Goal: Transaction & Acquisition: Purchase product/service

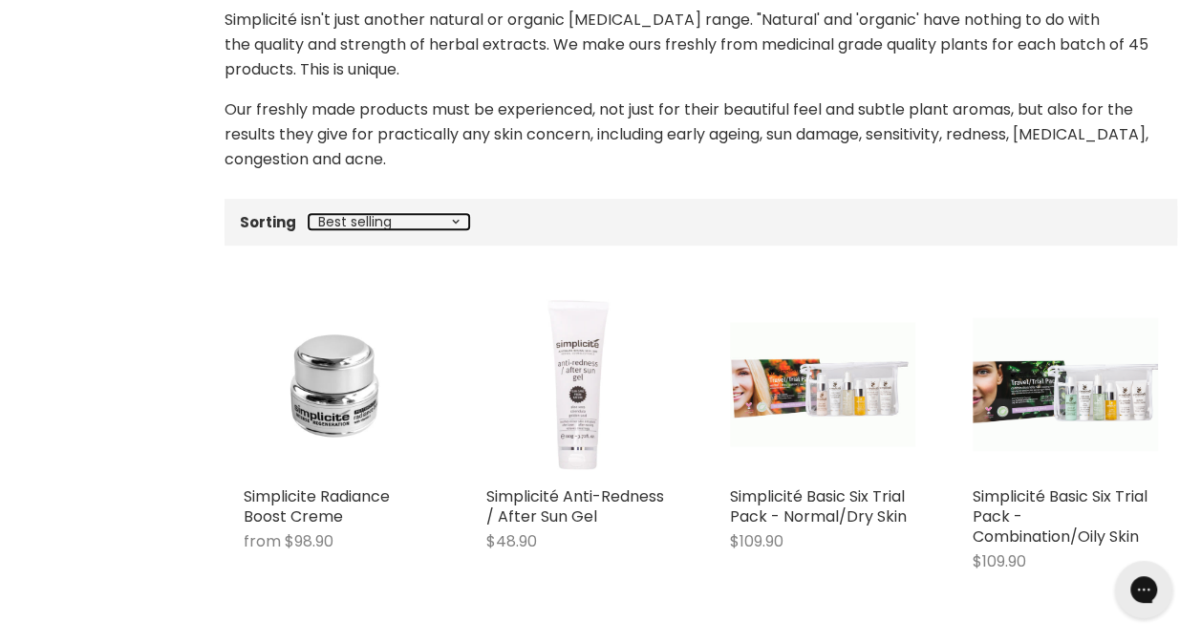
click at [453, 214] on select "Best selling Featured Price, low to high Price, high to low Alphabetically, A-Z…" at bounding box center [389, 221] width 161 height 15
select select "price-ascending"
click at [309, 214] on select "Best selling Featured Price, low to high Price, high to low Alphabetically, A-Z…" at bounding box center [389, 221] width 161 height 15
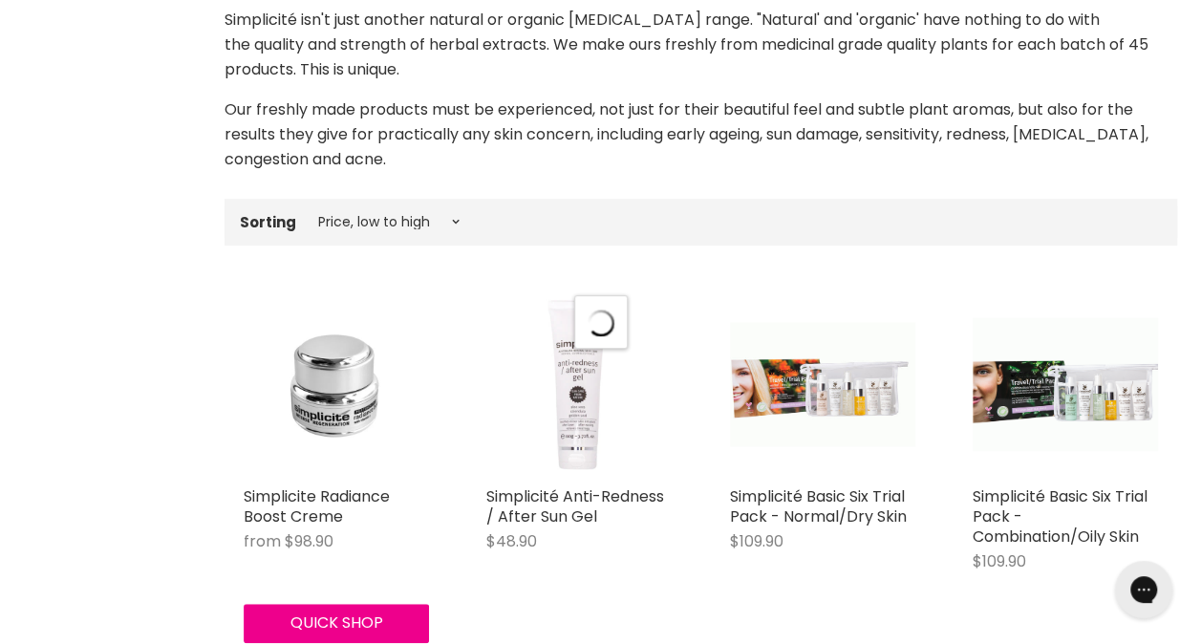
select select "price-ascending"
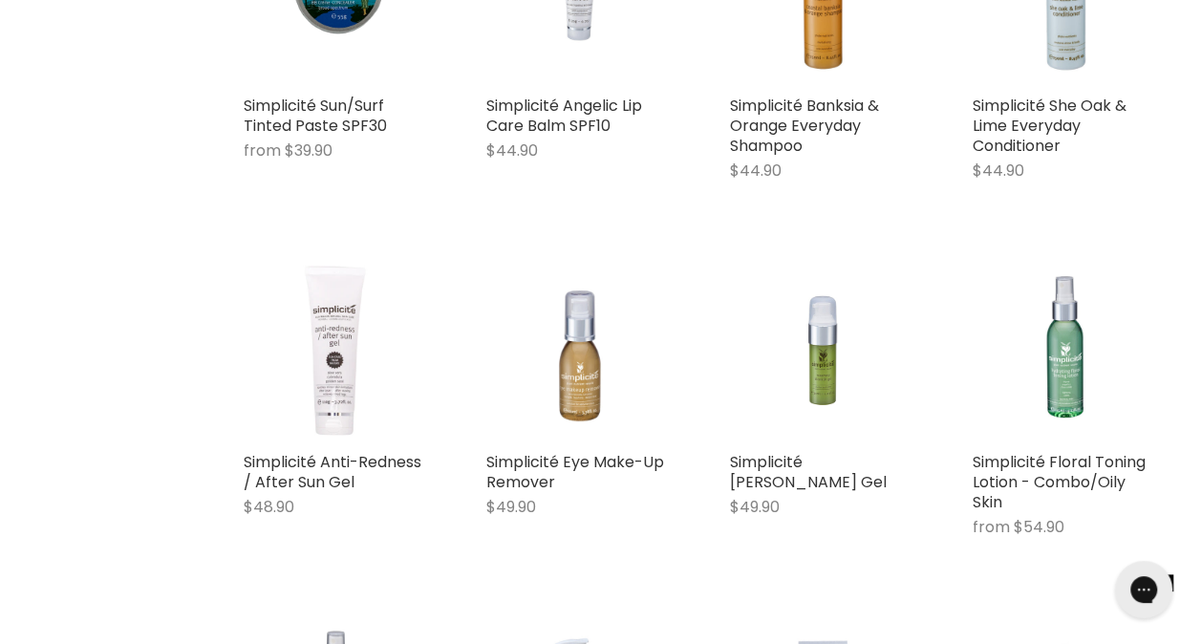
scroll to position [956, 0]
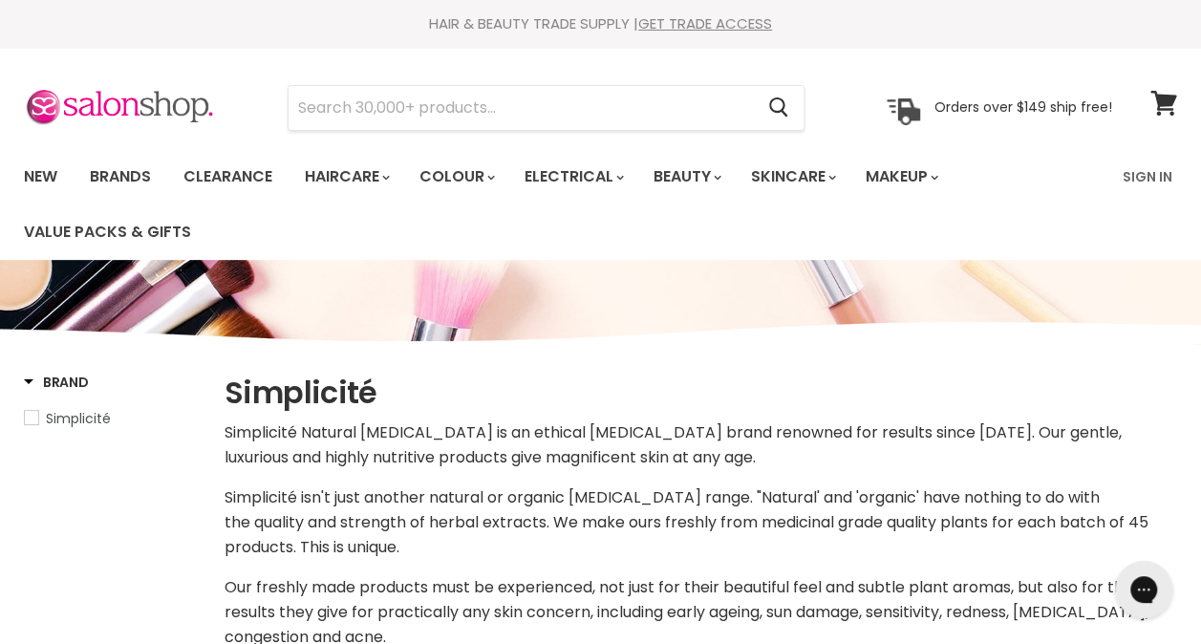
click at [32, 417] on span "Simplicité" at bounding box center [31, 417] width 13 height 13
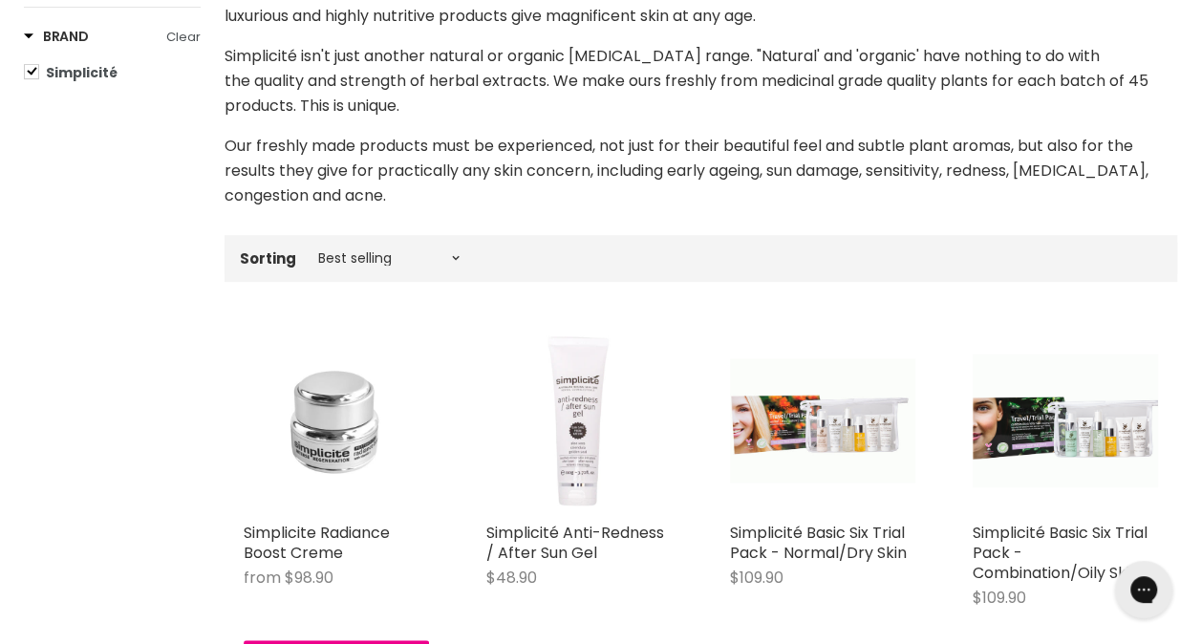
scroll to position [478, 0]
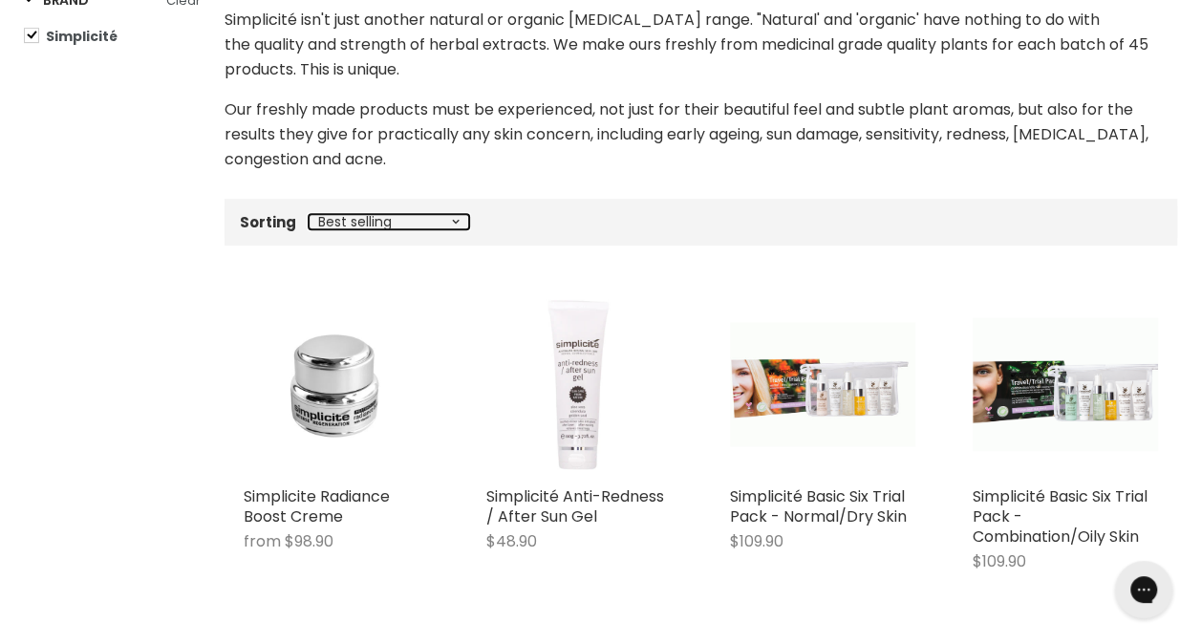
click at [452, 225] on select "Best selling Featured Price, low to high Price, high to low Alphabetically, A-Z…" at bounding box center [389, 221] width 161 height 15
select select "price-ascending"
click at [309, 214] on select "Best selling Featured Price, low to high Price, high to low Alphabetically, A-Z…" at bounding box center [389, 221] width 161 height 15
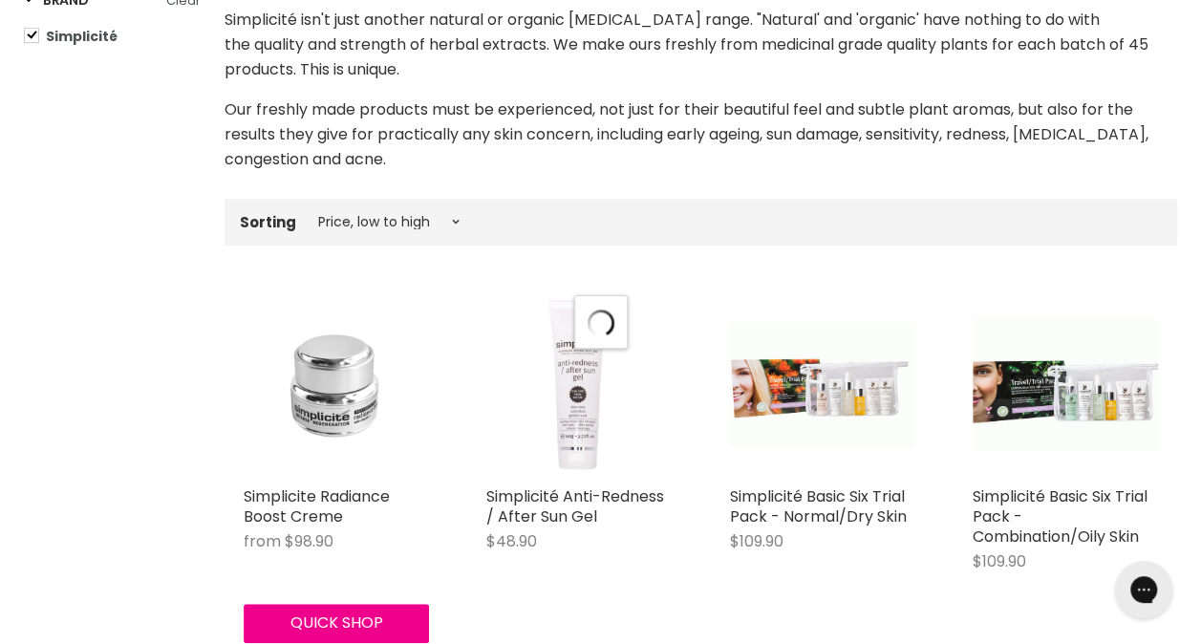
select select "price-ascending"
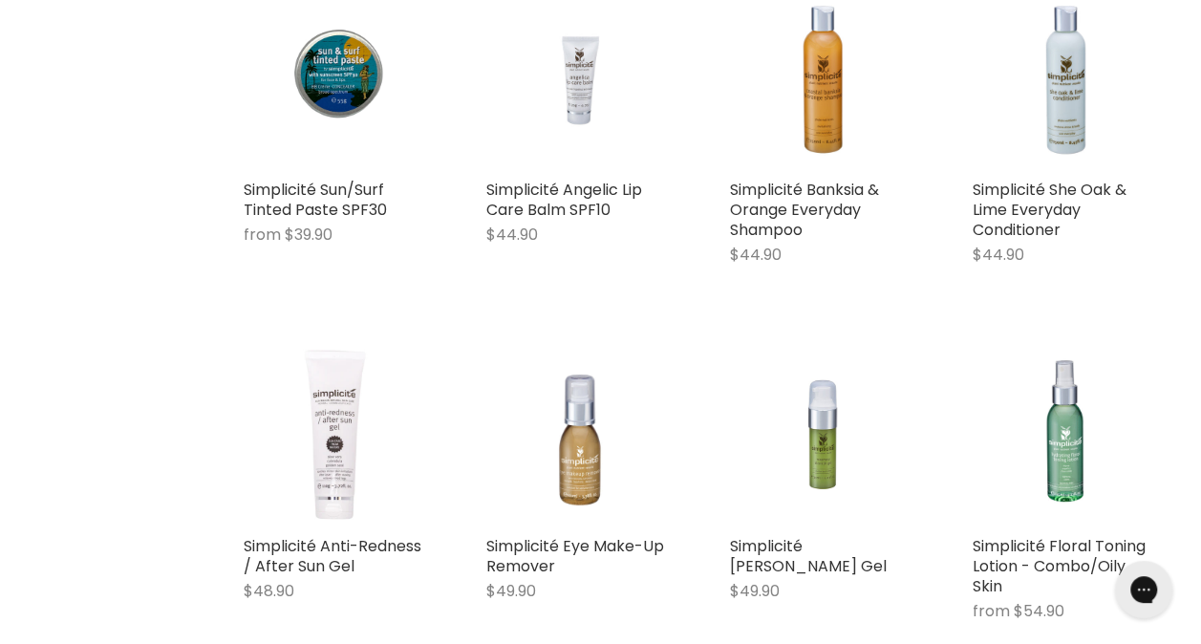
scroll to position [860, 0]
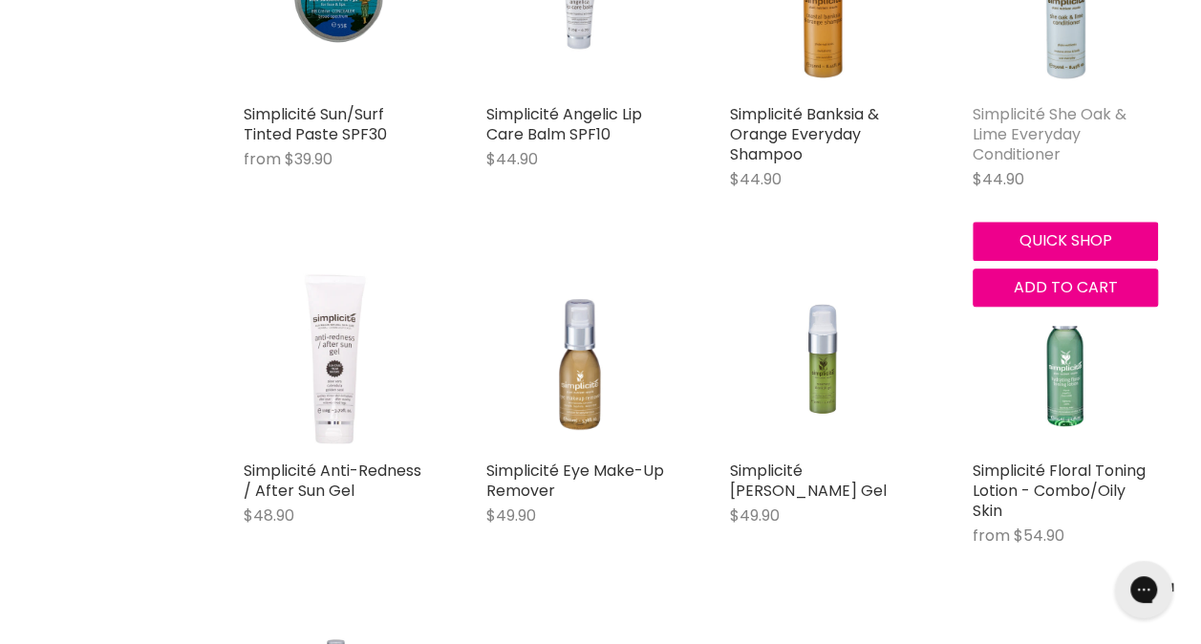
click at [1035, 120] on link "Simplicité She Oak & Lime Everyday Conditioner" at bounding box center [1050, 134] width 154 height 62
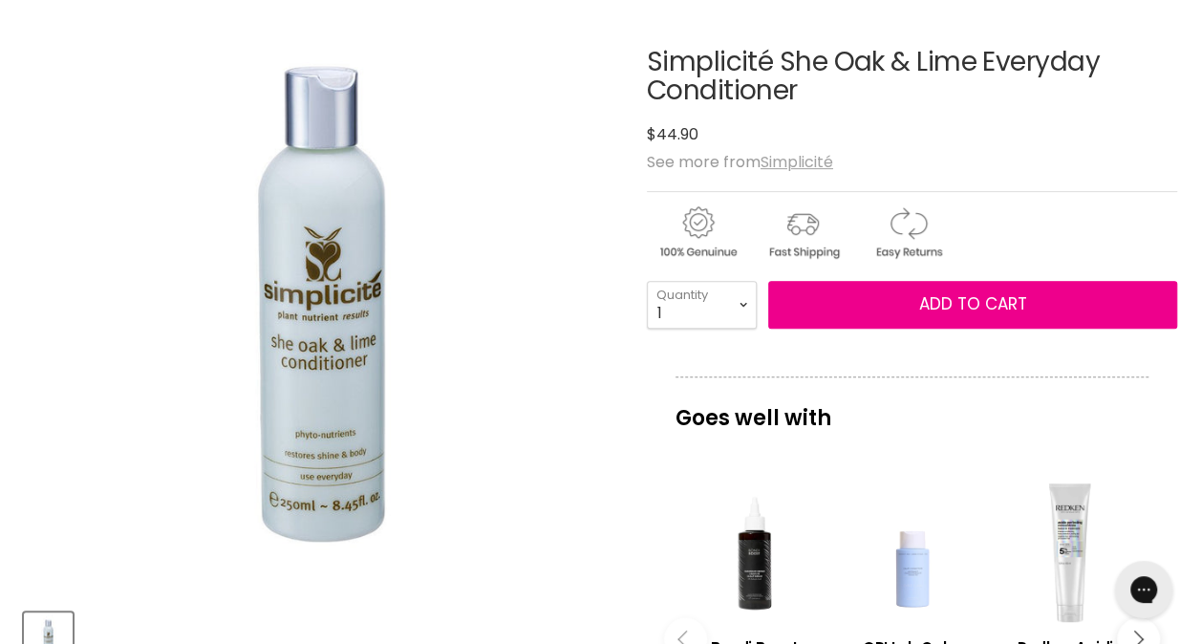
click at [801, 161] on u "Simplicité" at bounding box center [797, 162] width 73 height 22
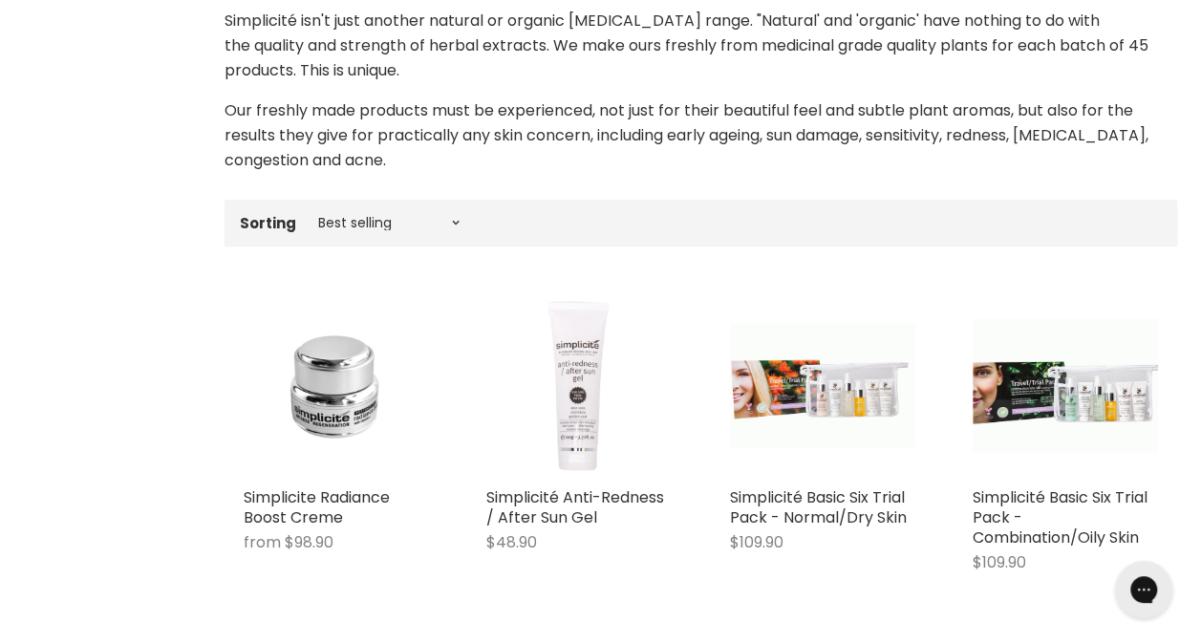
scroll to position [478, 0]
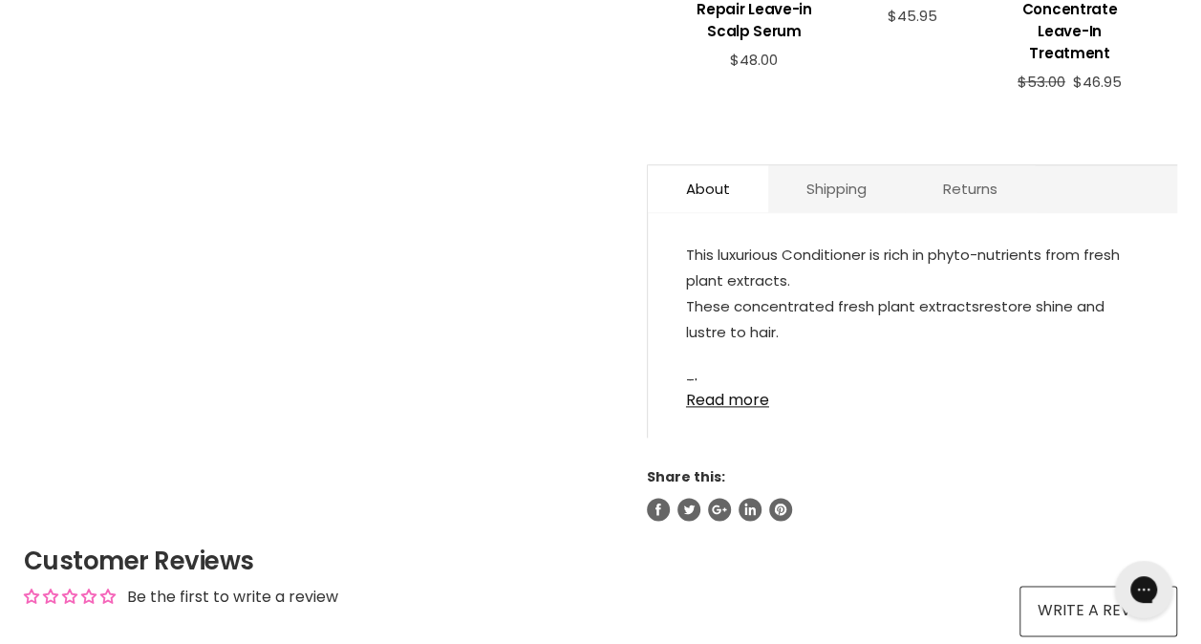
scroll to position [1051, 0]
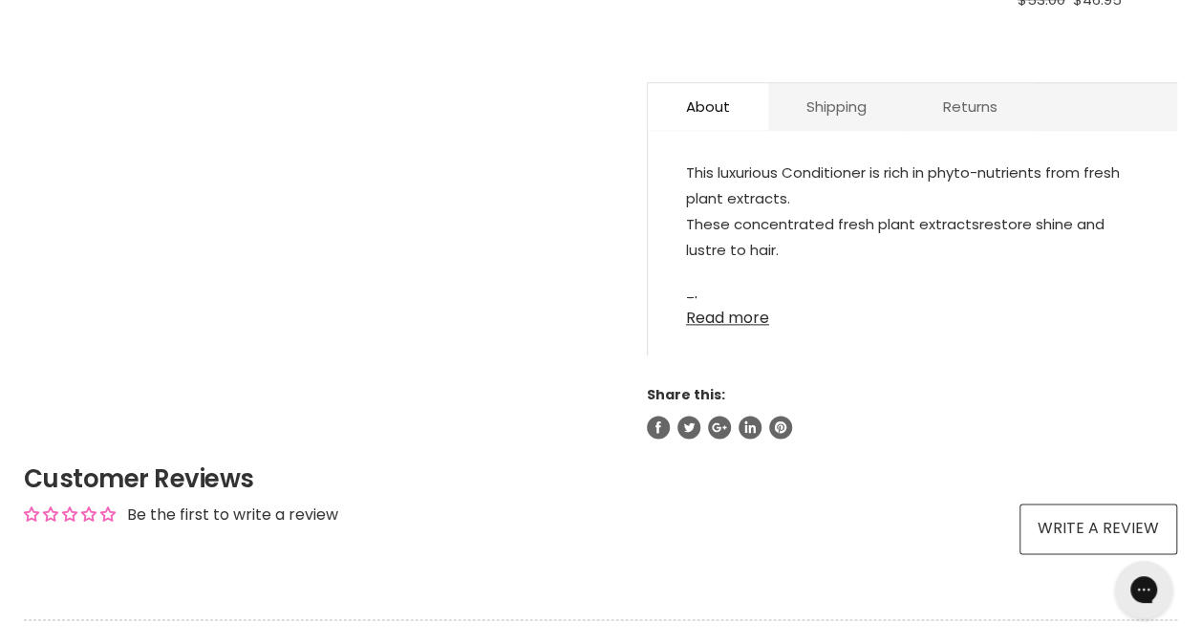
click at [727, 315] on link "Read more" at bounding box center [912, 312] width 453 height 29
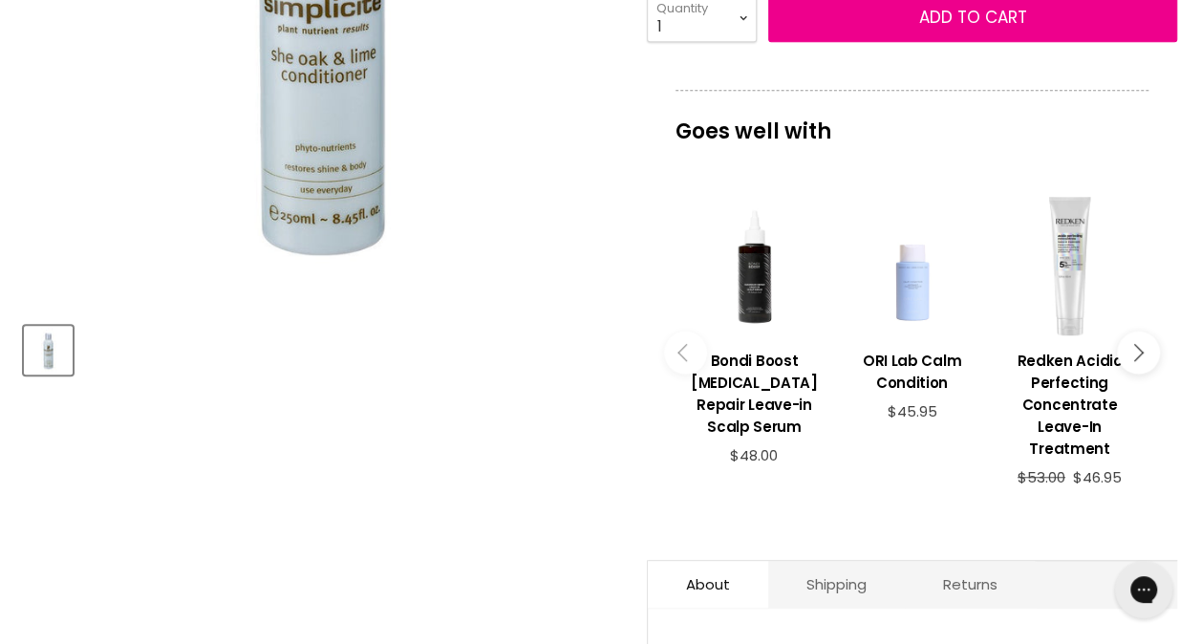
scroll to position [956, 0]
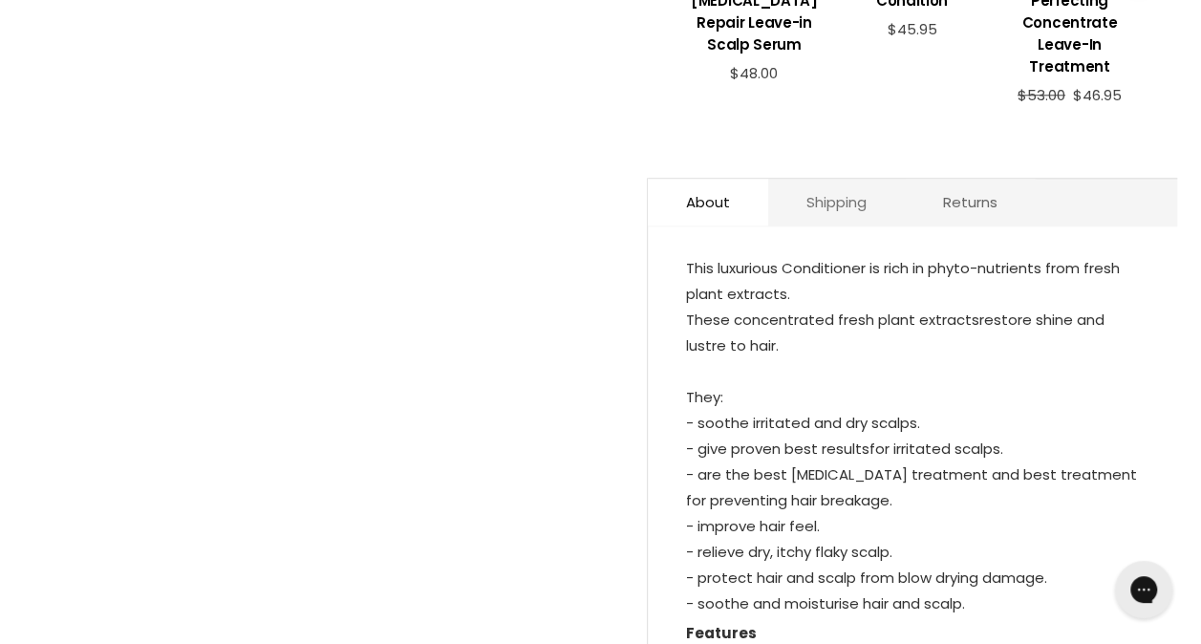
click at [836, 199] on link "Shipping" at bounding box center [836, 202] width 137 height 47
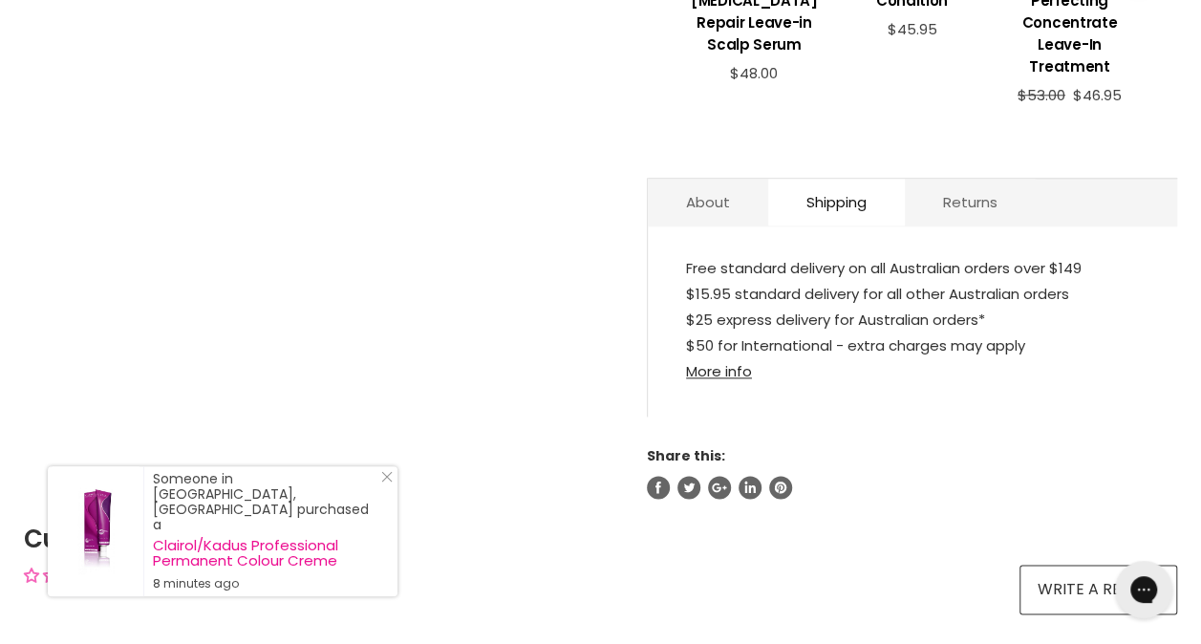
click at [722, 366] on link "More info" at bounding box center [719, 371] width 66 height 20
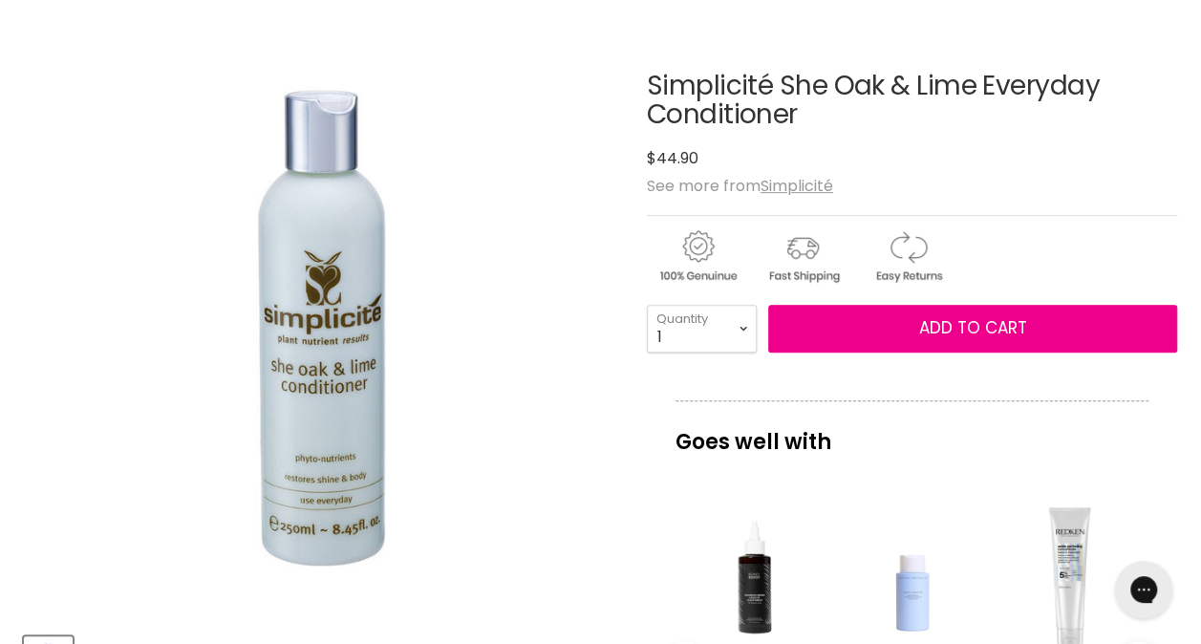
scroll to position [287, 0]
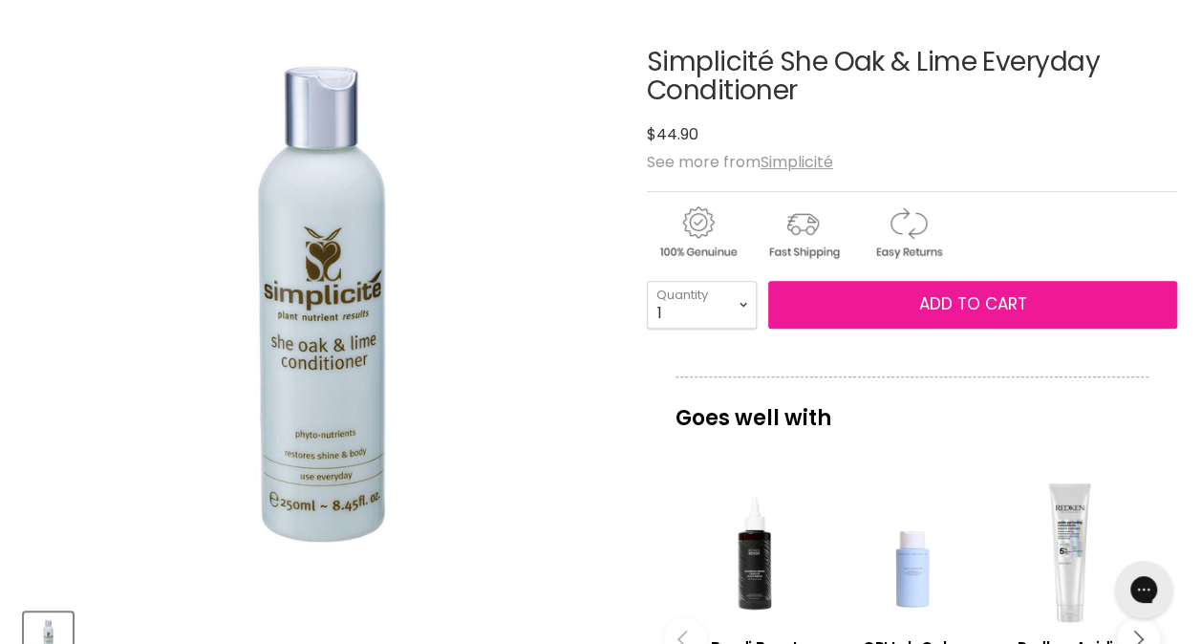
click at [933, 306] on span "Add to cart" at bounding box center [972, 303] width 108 height 23
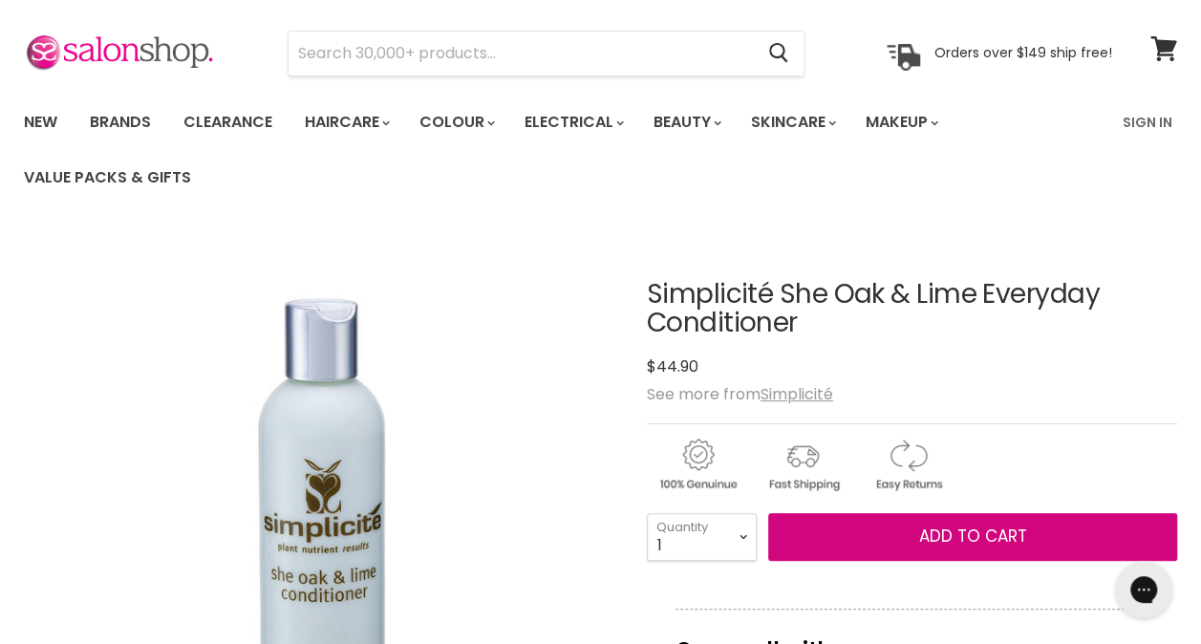
scroll to position [96, 0]
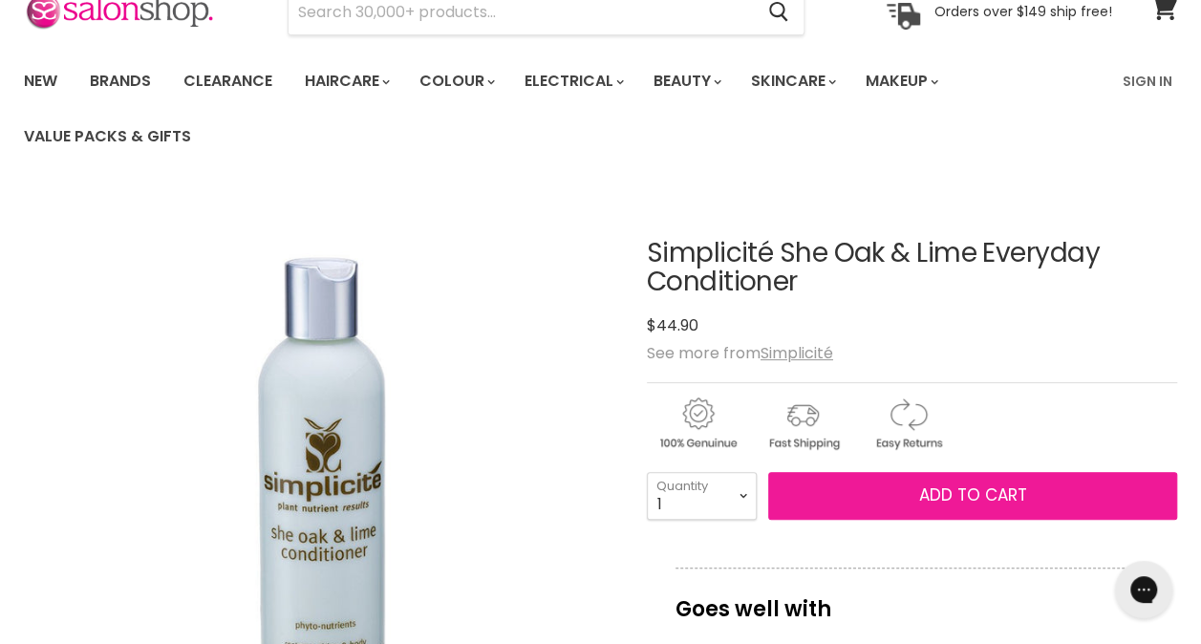
click at [964, 489] on span "Add to cart" at bounding box center [972, 494] width 108 height 23
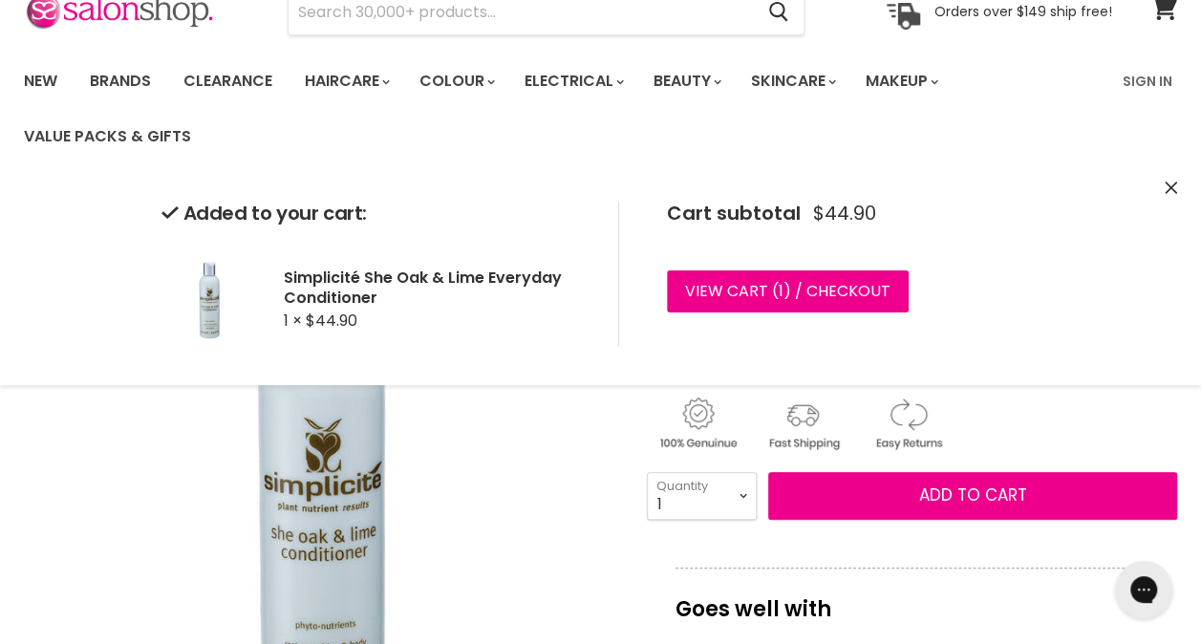
click at [1170, 182] on icon "Close" at bounding box center [1171, 188] width 12 height 12
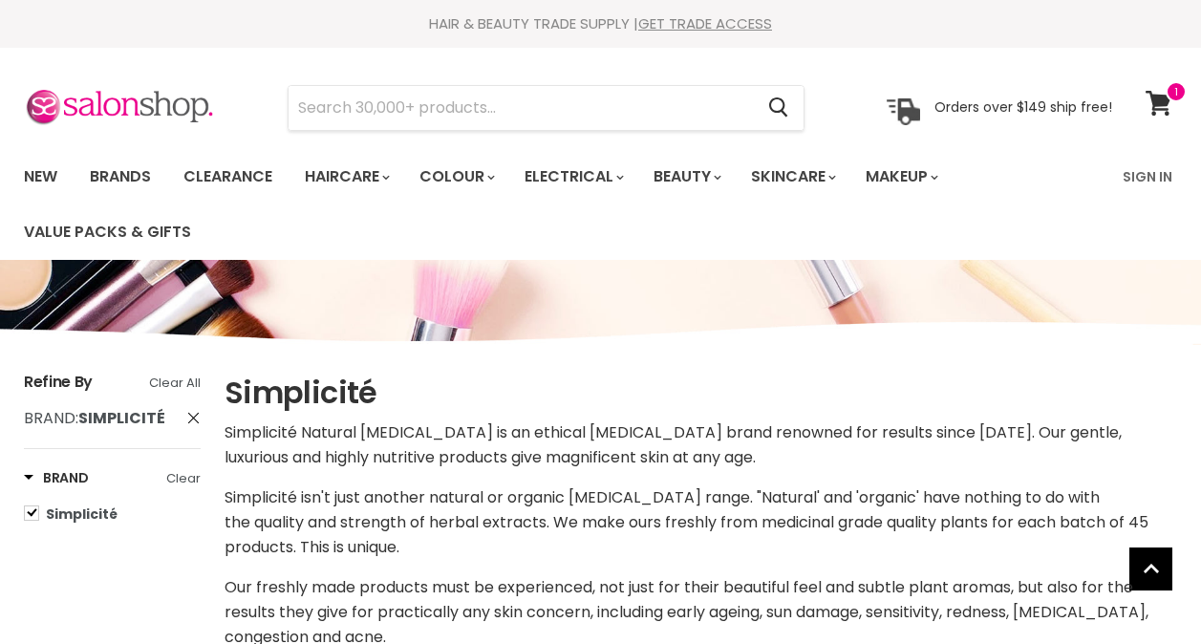
select select "price-ascending"
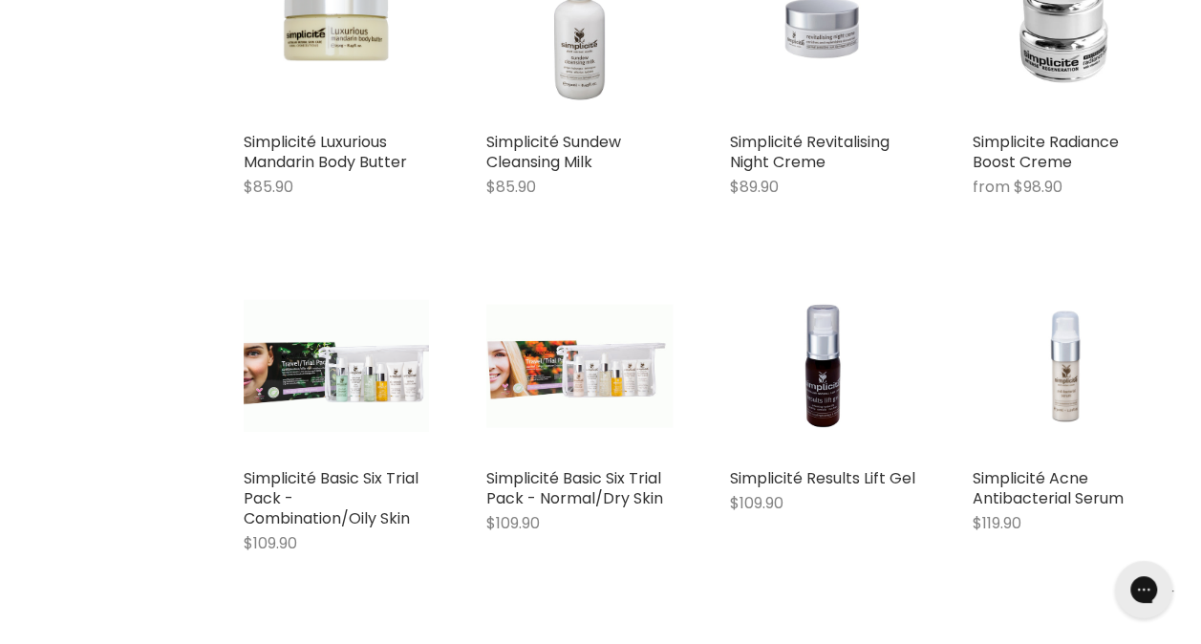
scroll to position [4134, 0]
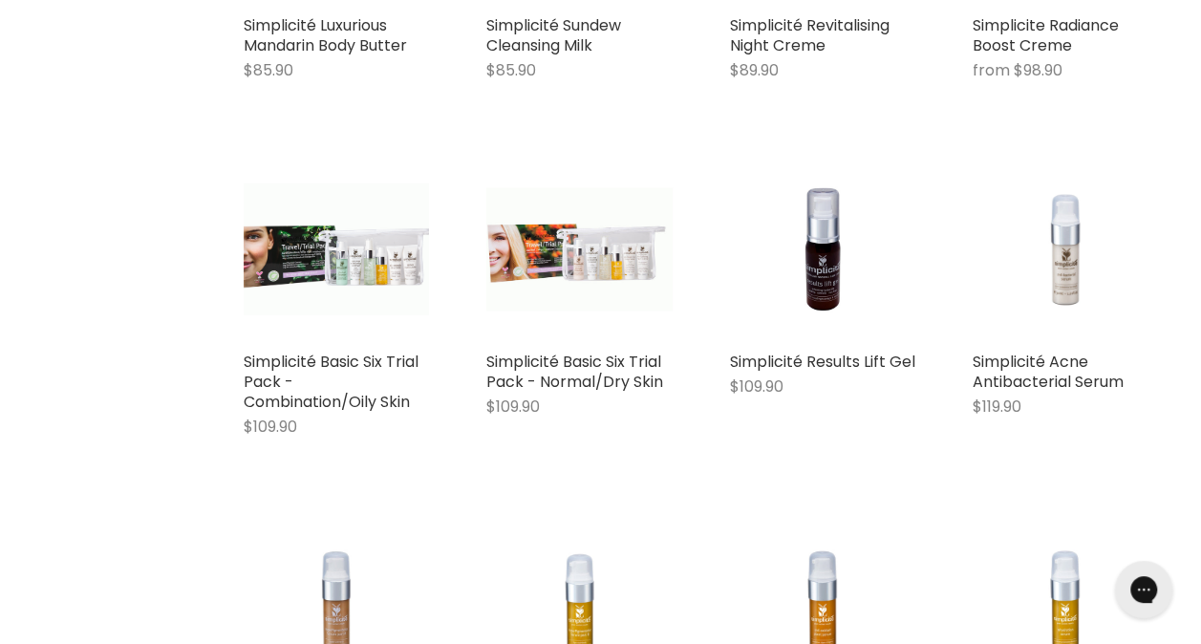
scroll to position [4516, 0]
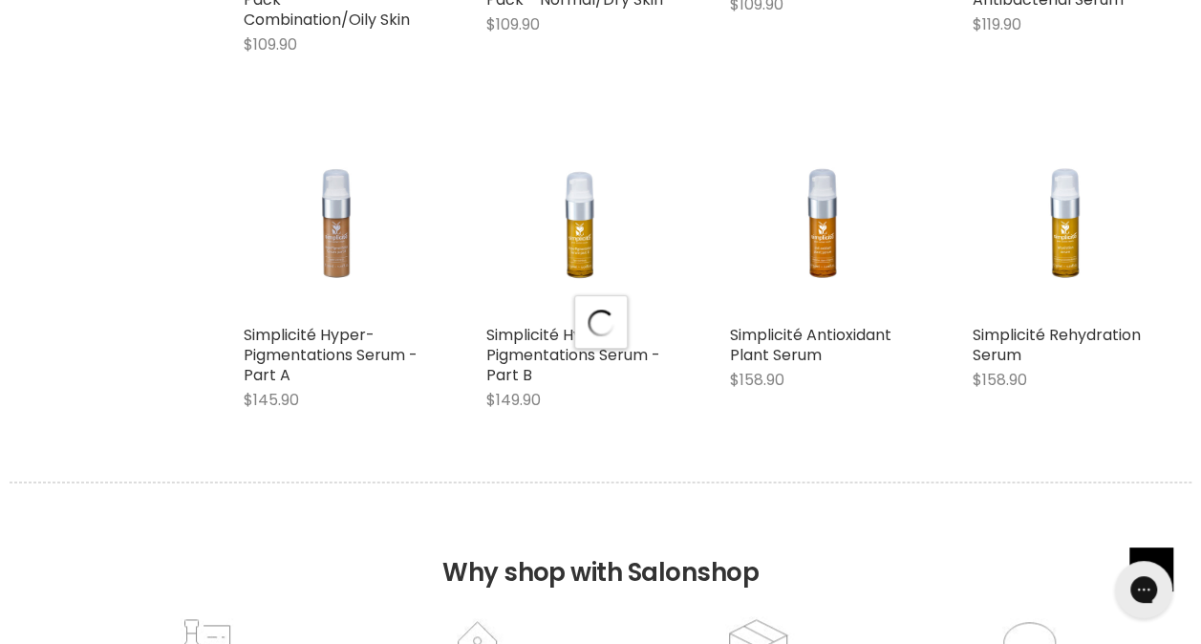
select select "price-ascending"
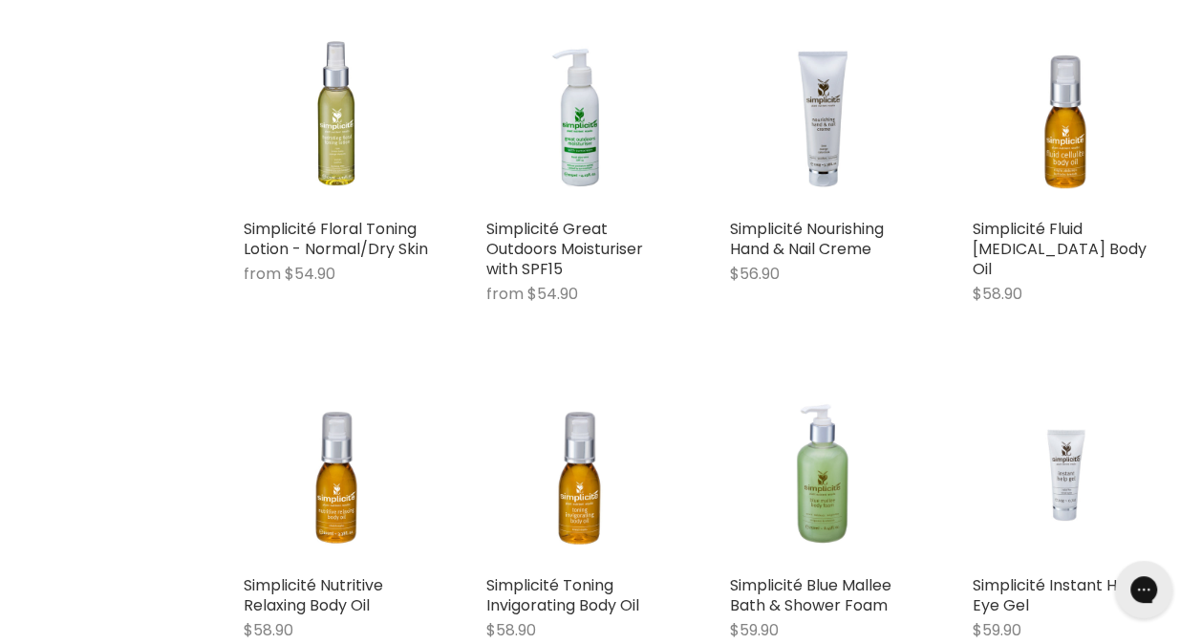
scroll to position [980, 0]
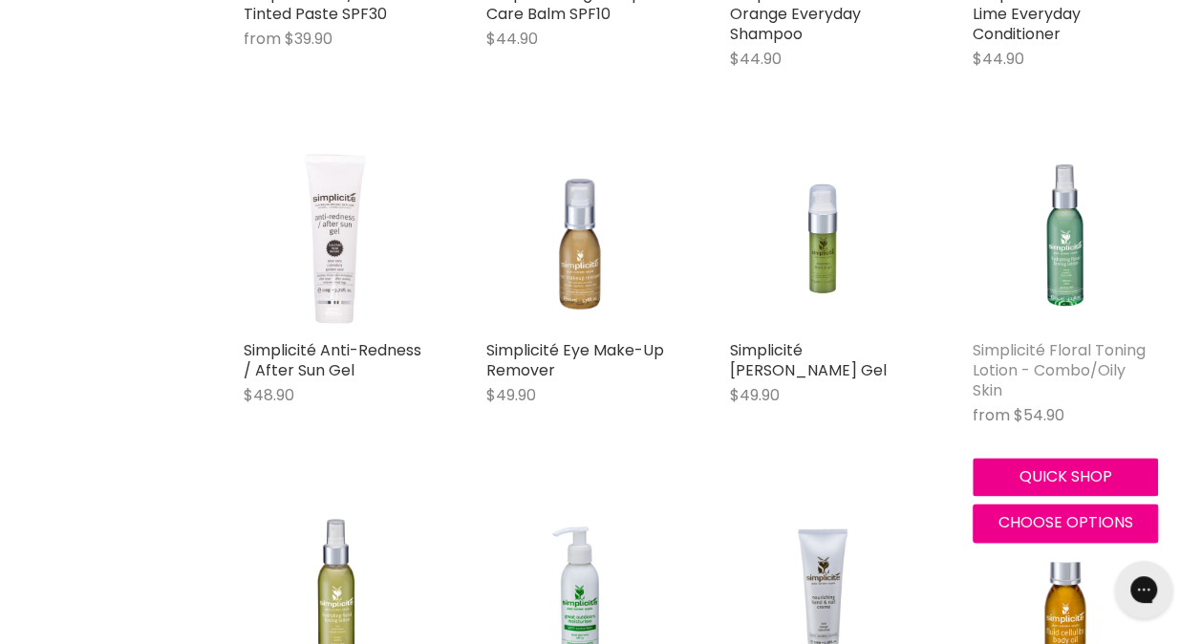
click at [992, 350] on link "Simplicité Floral Toning Lotion - Combo/Oily Skin" at bounding box center [1059, 370] width 173 height 62
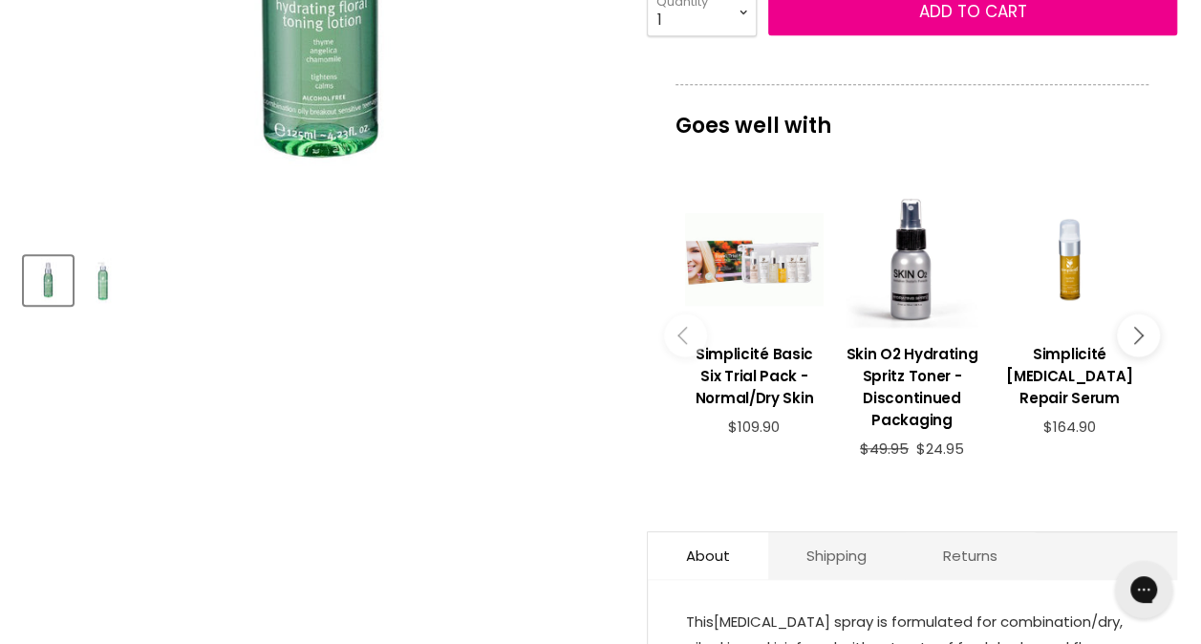
scroll to position [956, 0]
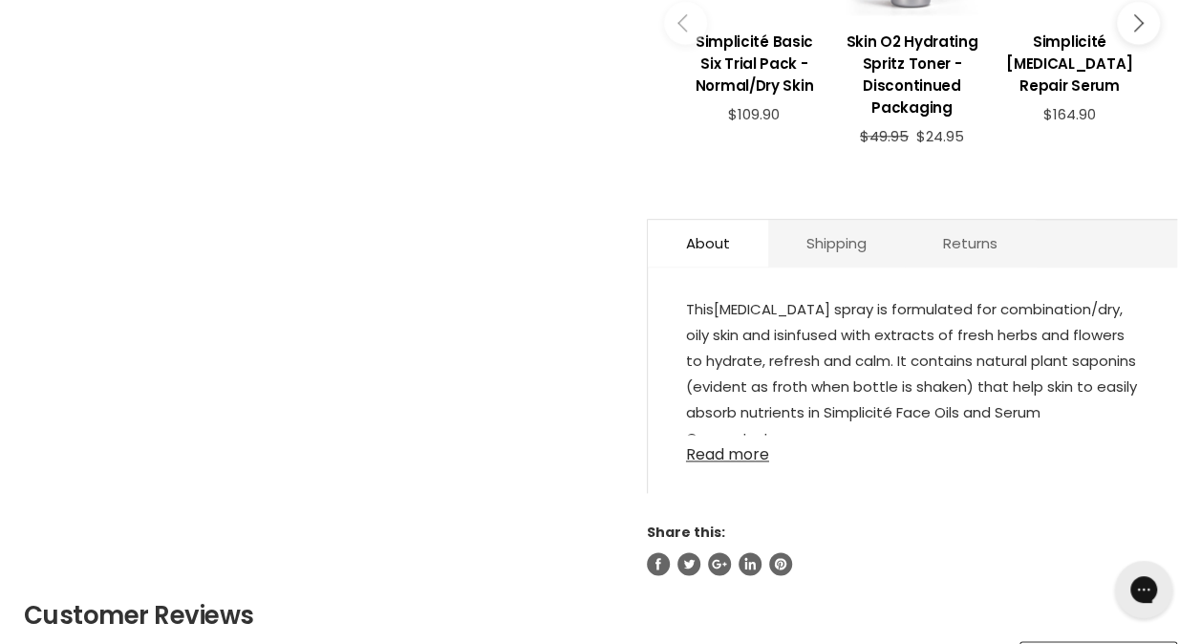
click at [723, 457] on link "Read more" at bounding box center [912, 449] width 453 height 29
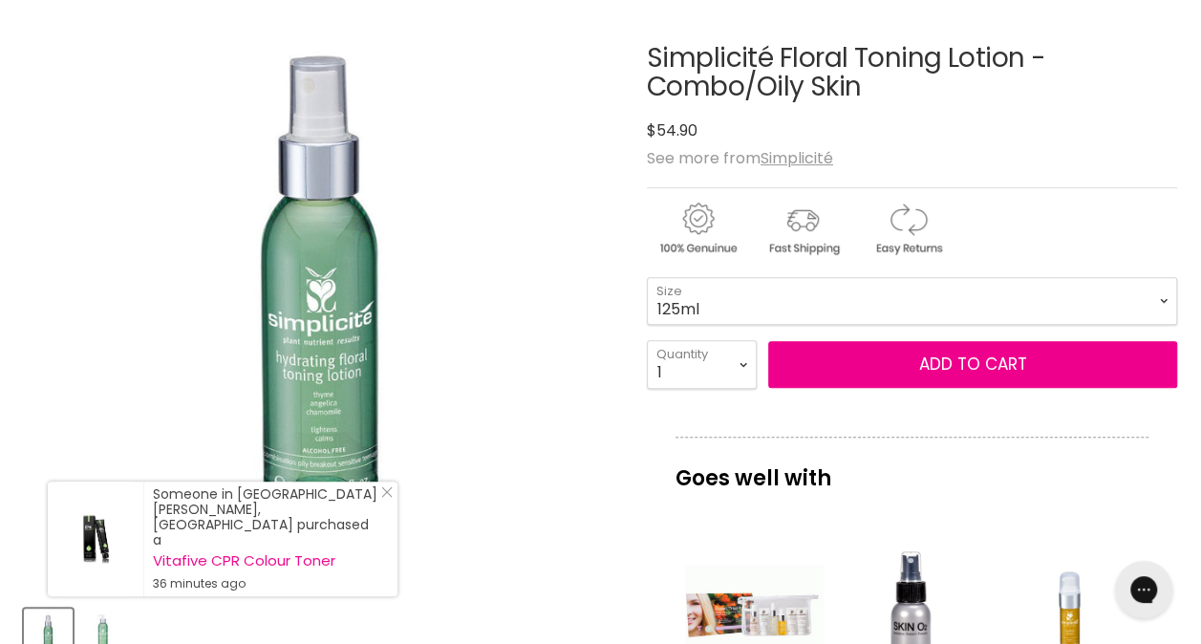
scroll to position [287, 0]
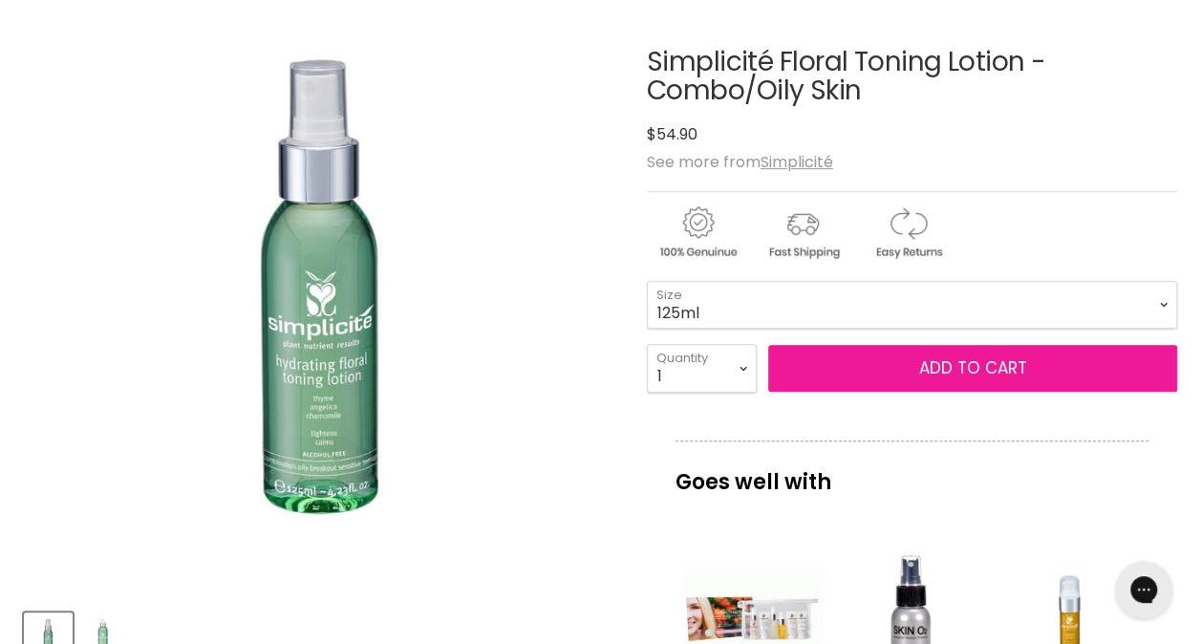
click at [990, 371] on span "Add to cart" at bounding box center [972, 367] width 108 height 23
click at [963, 361] on span "Add to cart" at bounding box center [972, 367] width 108 height 23
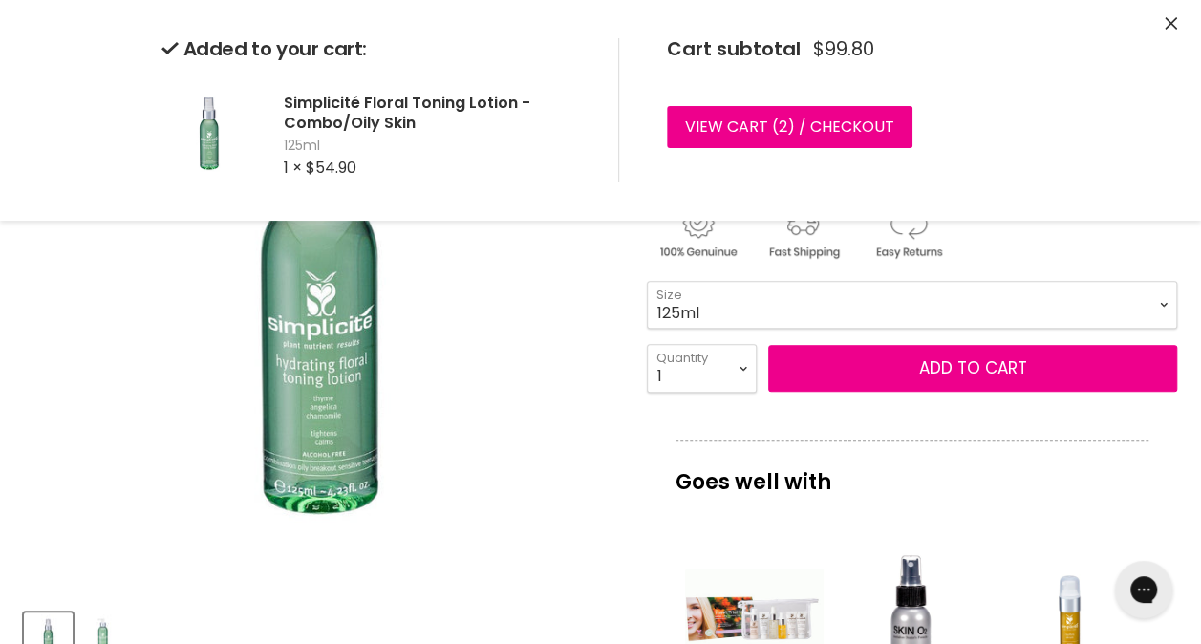
click at [1170, 21] on icon "Close" at bounding box center [1171, 23] width 12 height 12
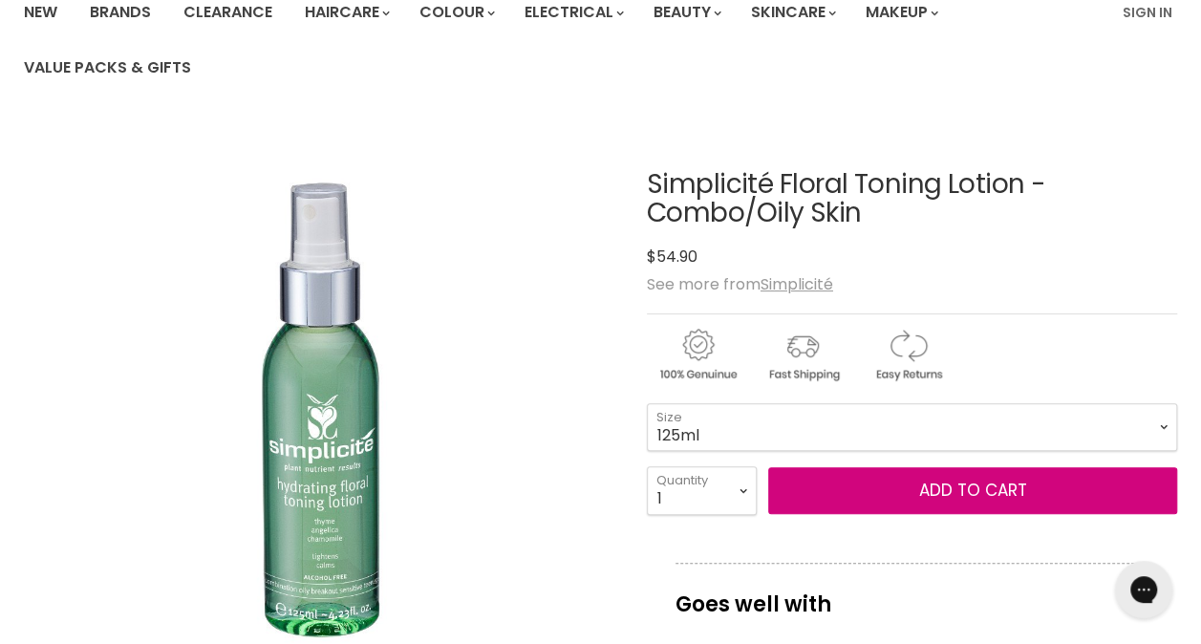
scroll to position [0, 0]
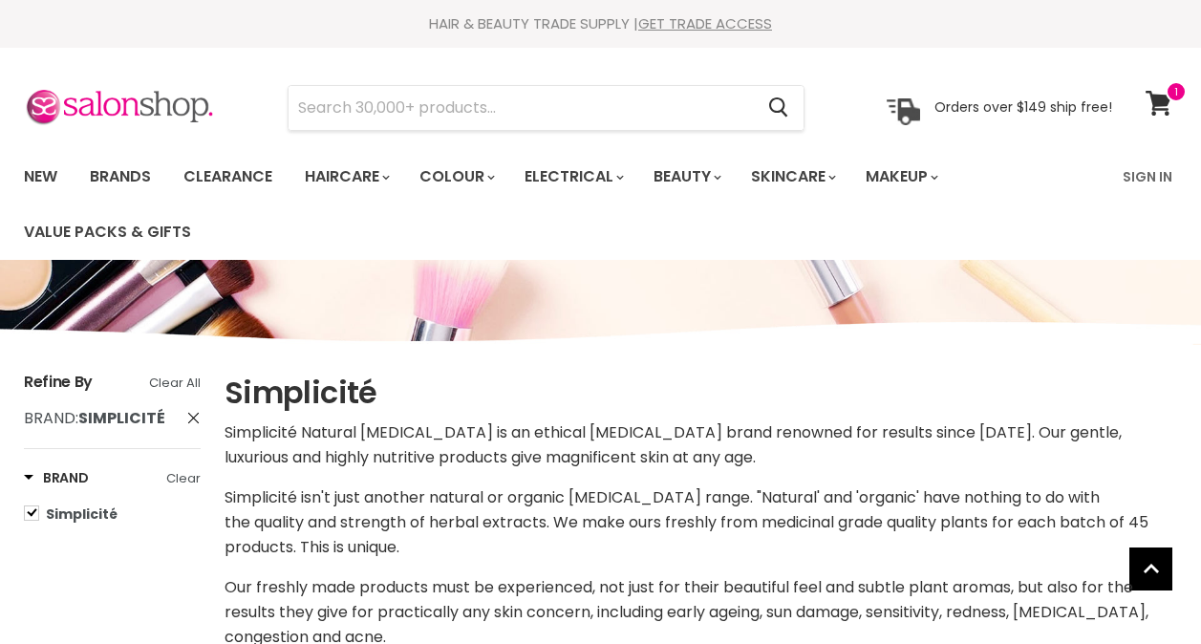
select select "price-ascending"
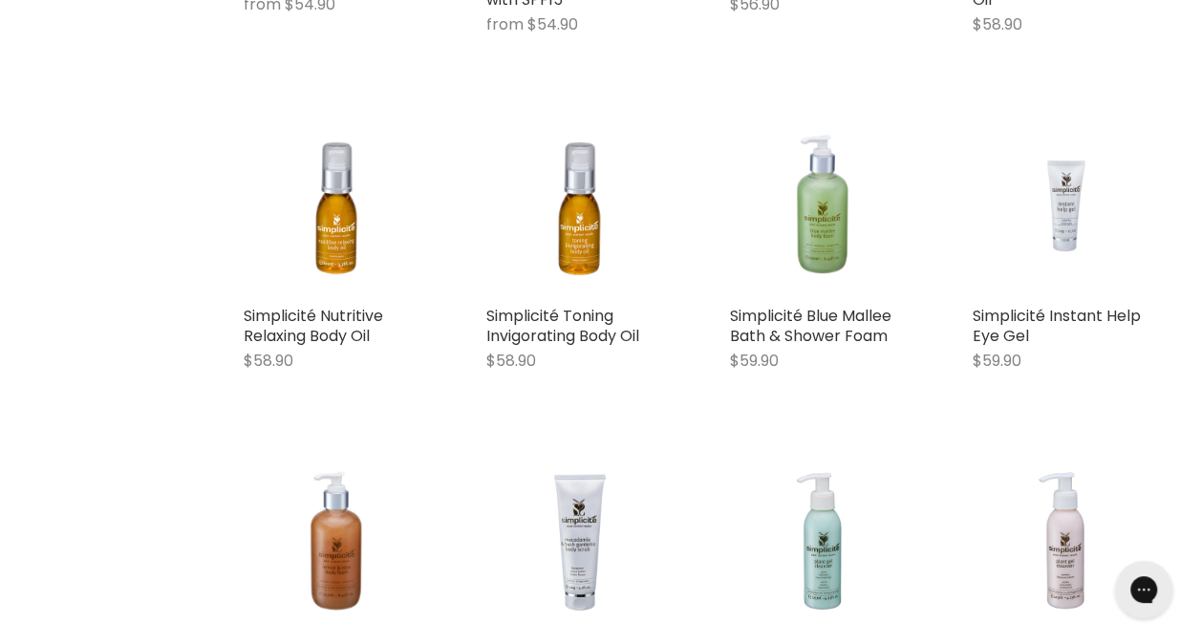
scroll to position [1909, 0]
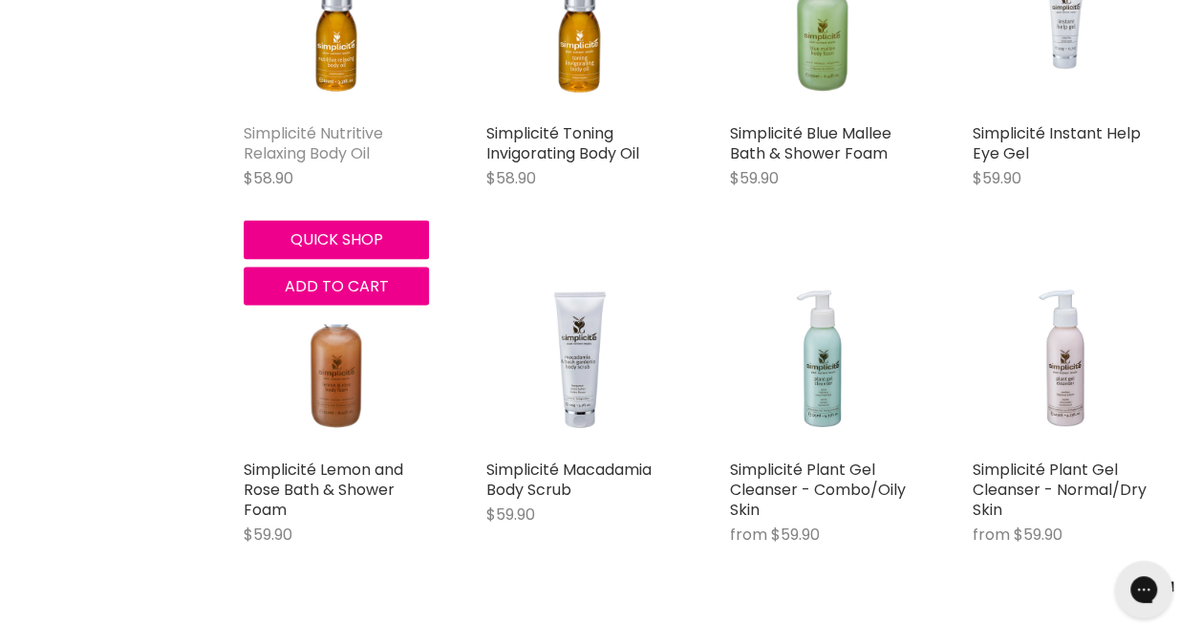
click at [351, 138] on link "Simplicité Nutritive Relaxing Body Oil" at bounding box center [314, 143] width 140 height 42
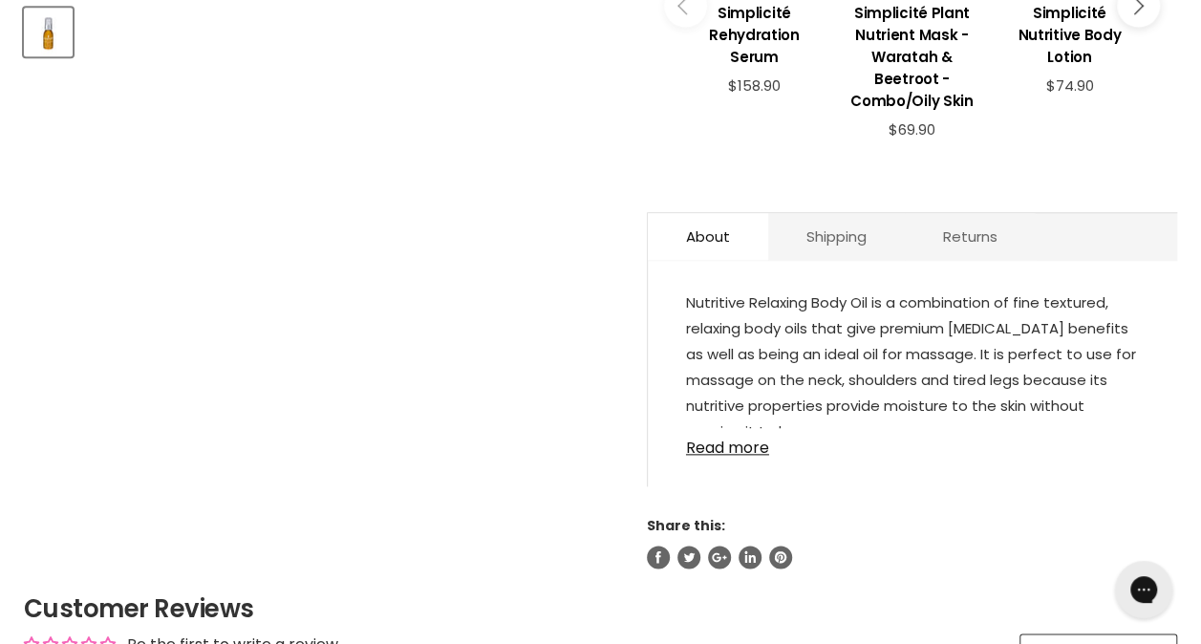
scroll to position [956, 0]
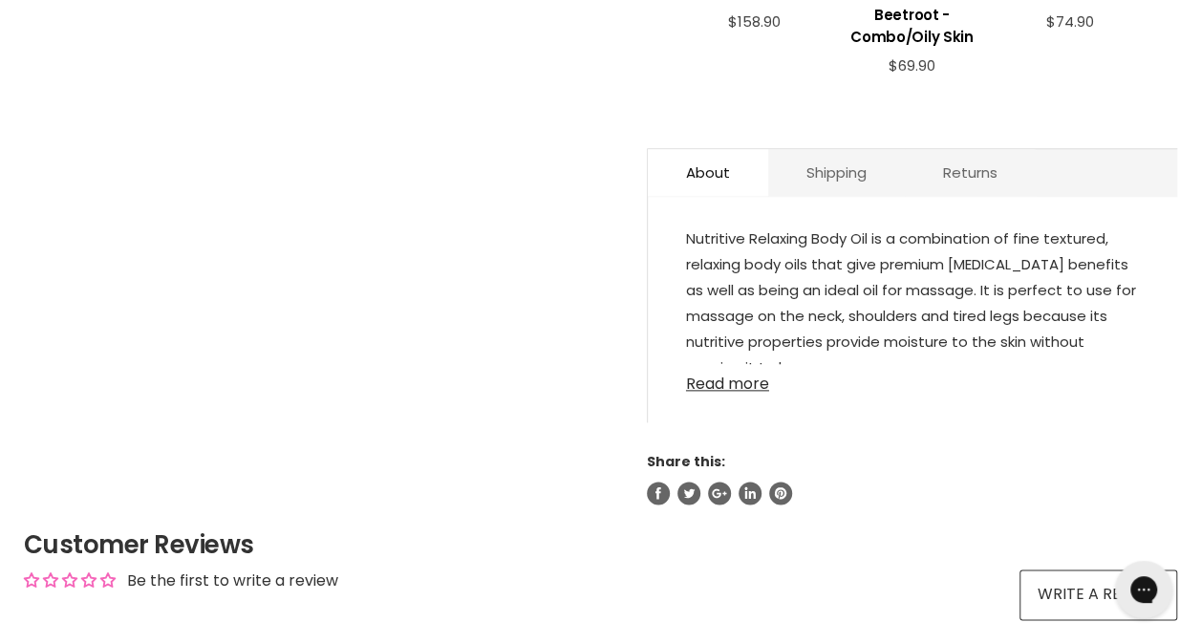
click at [701, 378] on link "Read more" at bounding box center [912, 378] width 453 height 29
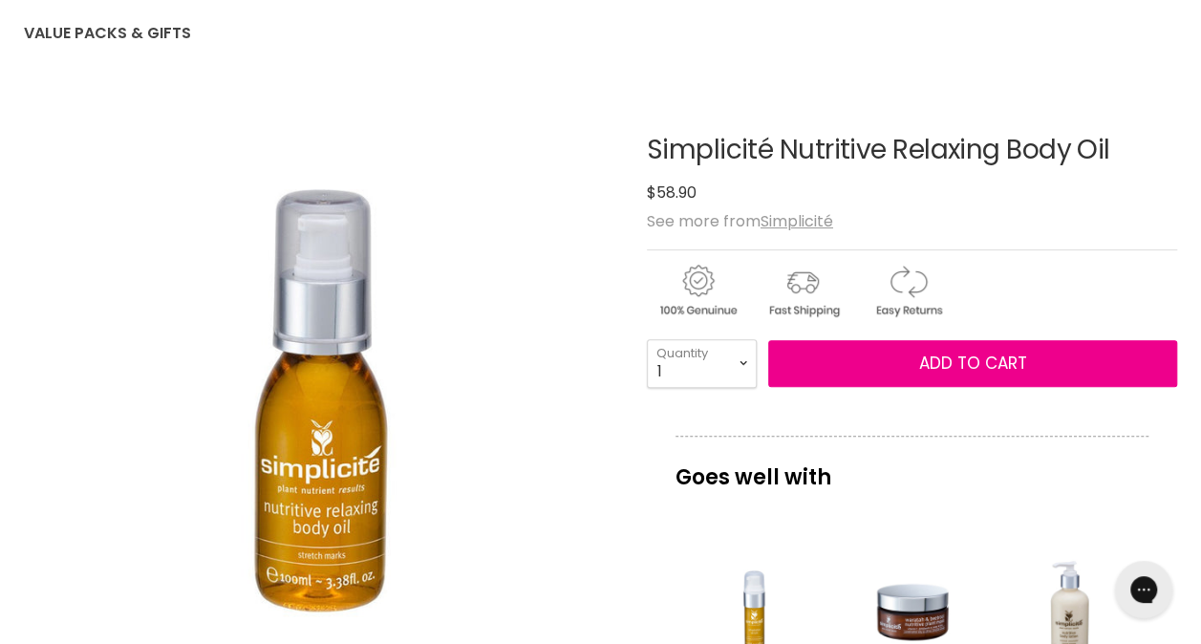
scroll to position [191, 0]
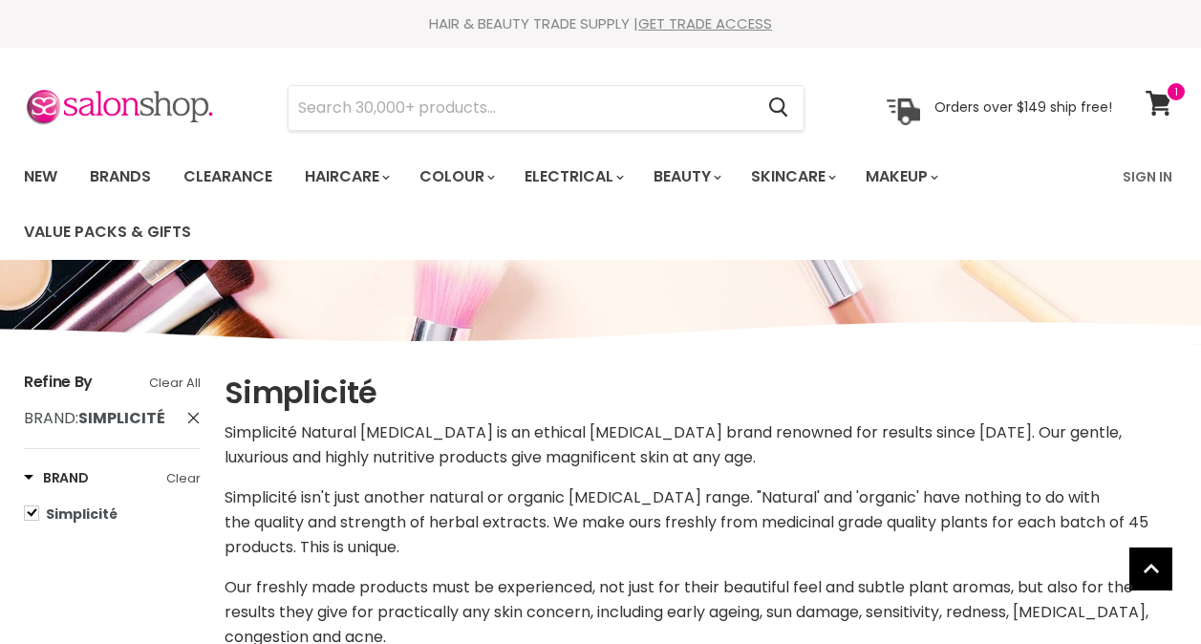
select select "price-ascending"
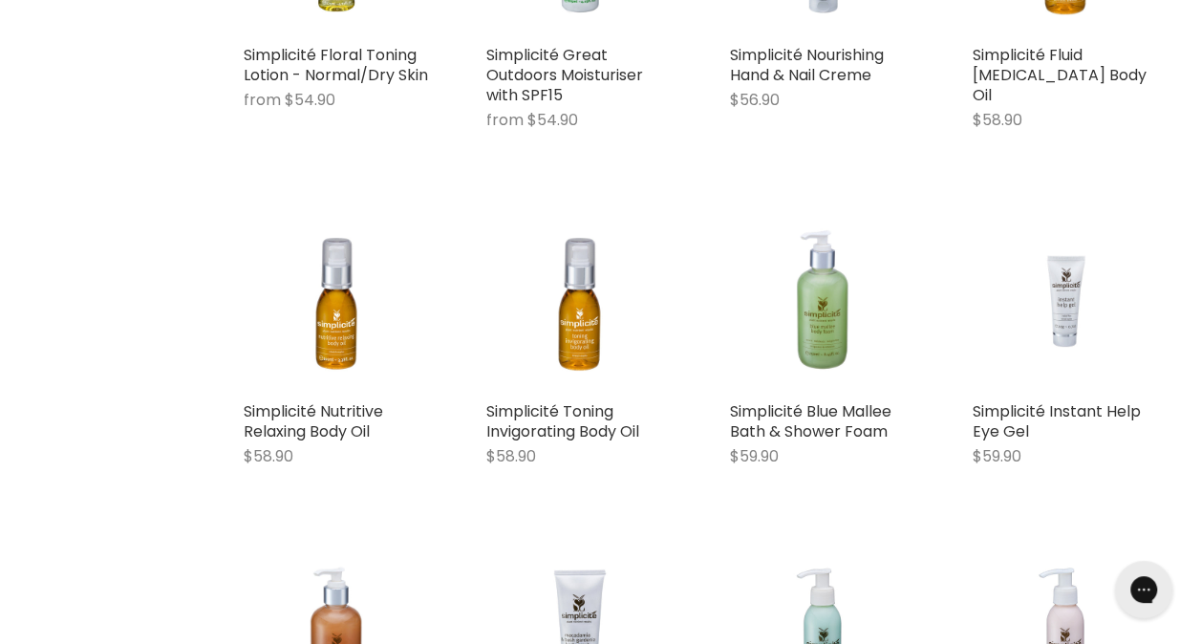
scroll to position [1475, 0]
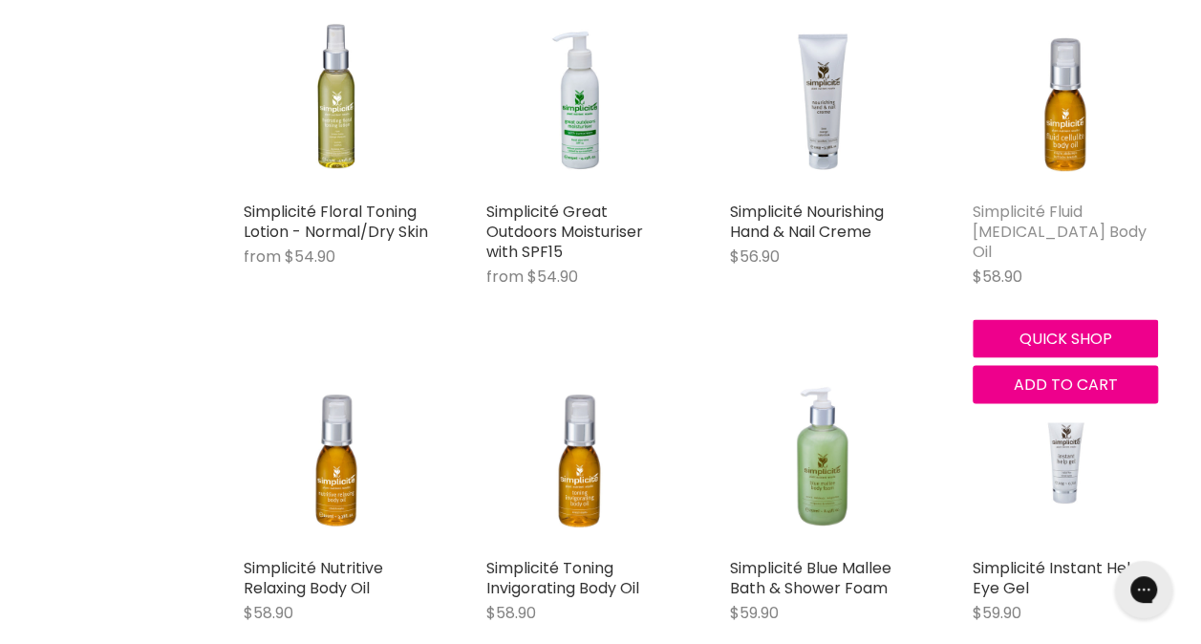
click at [1042, 204] on link "Simplicité Fluid [MEDICAL_DATA] Body Oil" at bounding box center [1060, 232] width 174 height 62
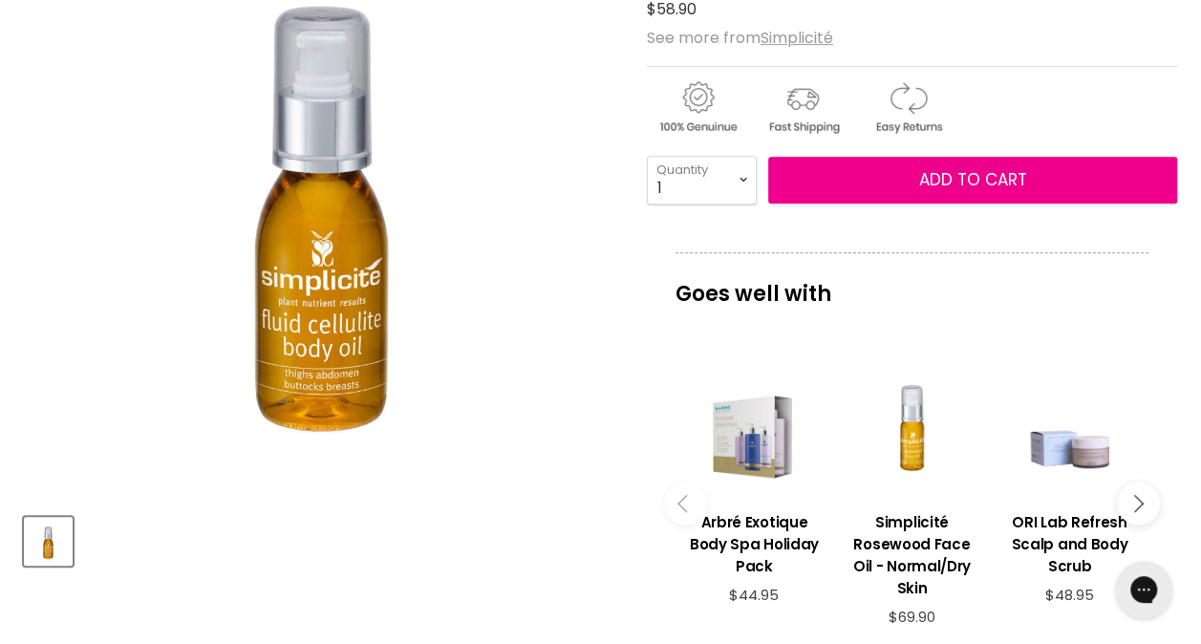
scroll to position [860, 0]
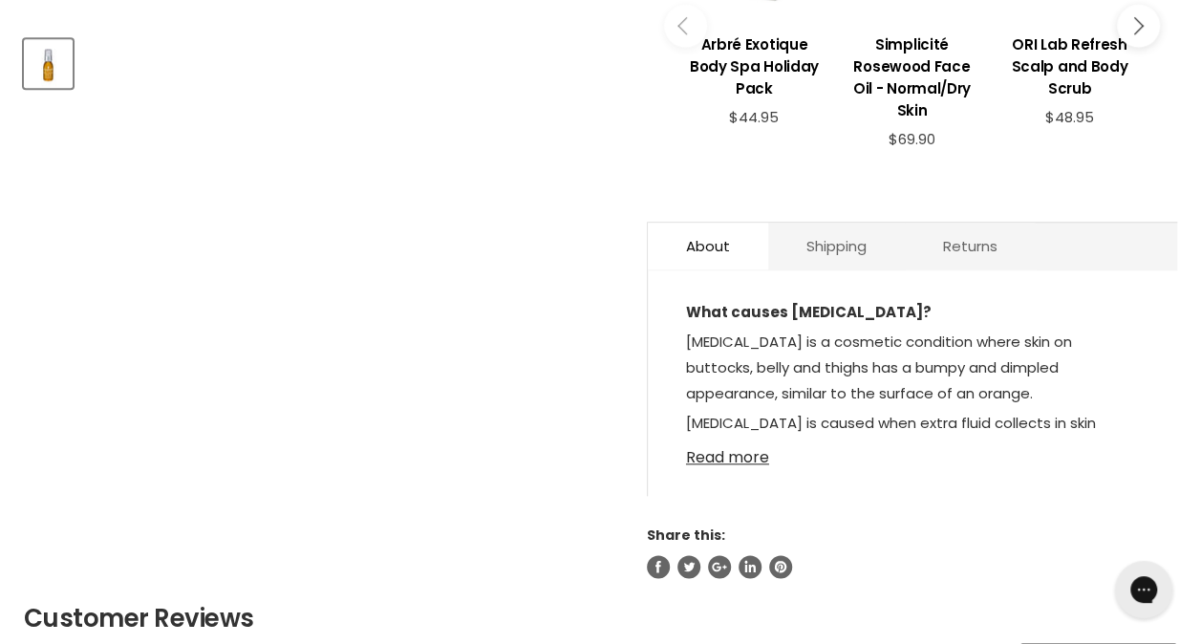
click at [742, 438] on link "Read more" at bounding box center [912, 452] width 453 height 29
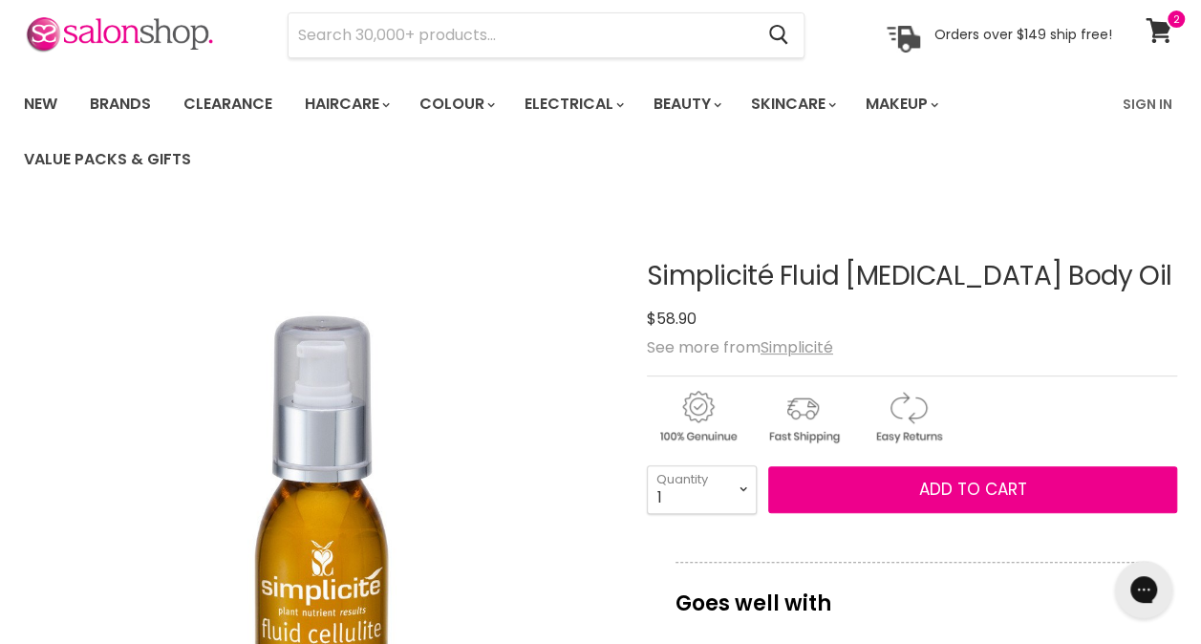
scroll to position [191, 0]
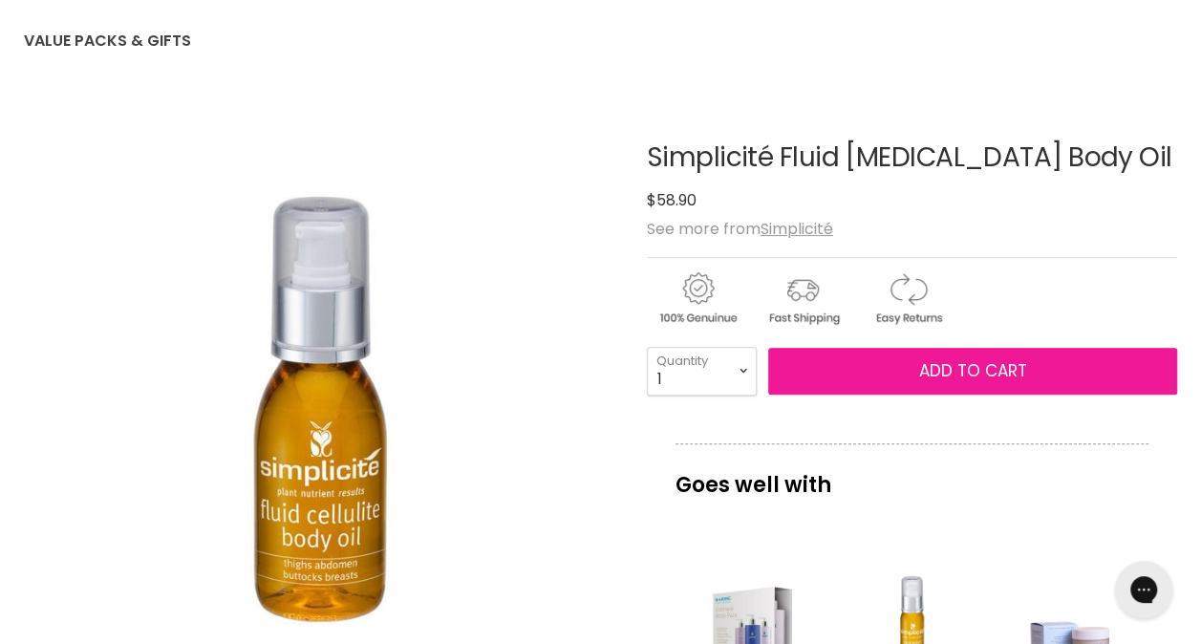
click at [943, 367] on span "Add to cart" at bounding box center [972, 370] width 108 height 23
click at [938, 366] on span "Add to cart" at bounding box center [972, 370] width 108 height 23
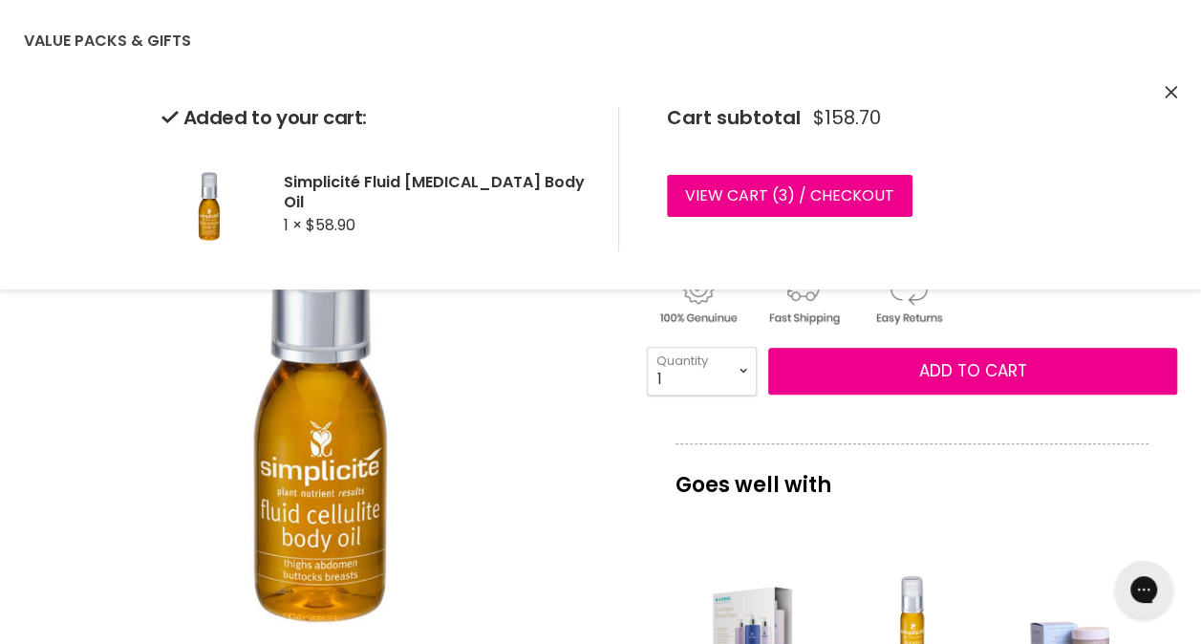
click at [1170, 89] on icon "Close" at bounding box center [1171, 92] width 12 height 12
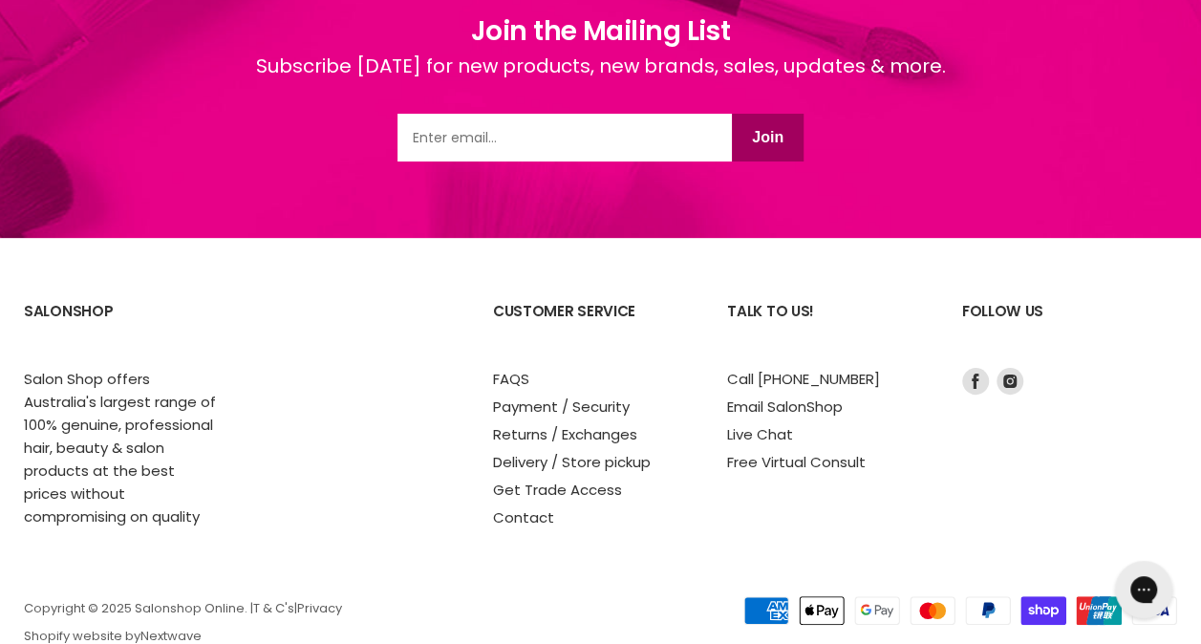
scroll to position [3692, 0]
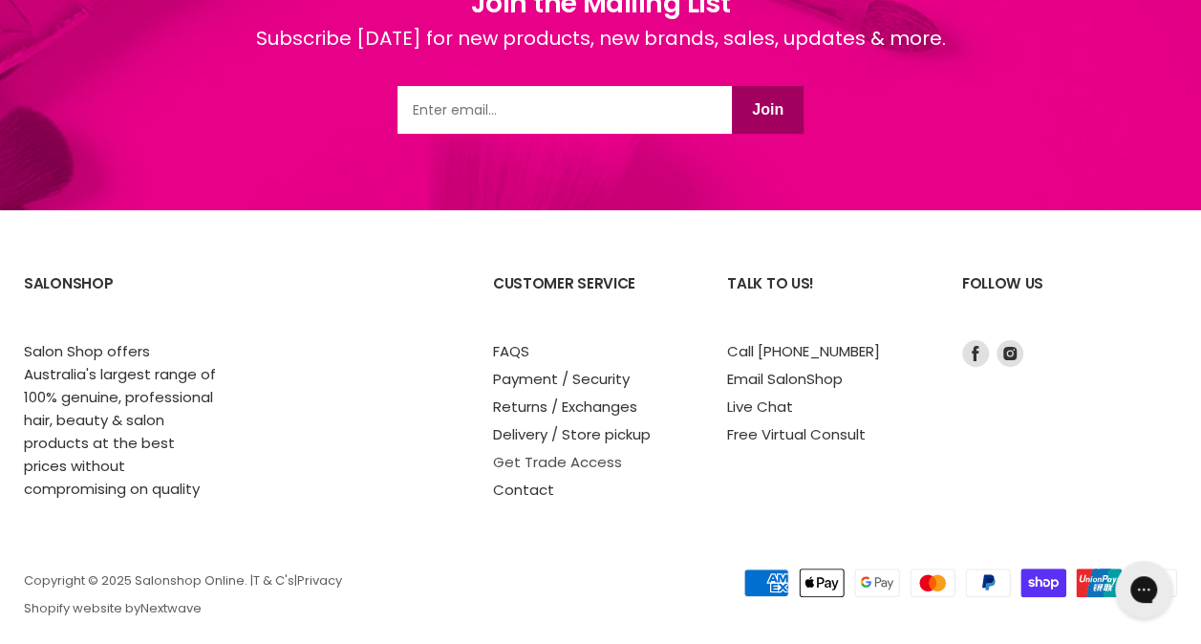
click at [552, 452] on link "Get Trade Access" at bounding box center [557, 462] width 129 height 20
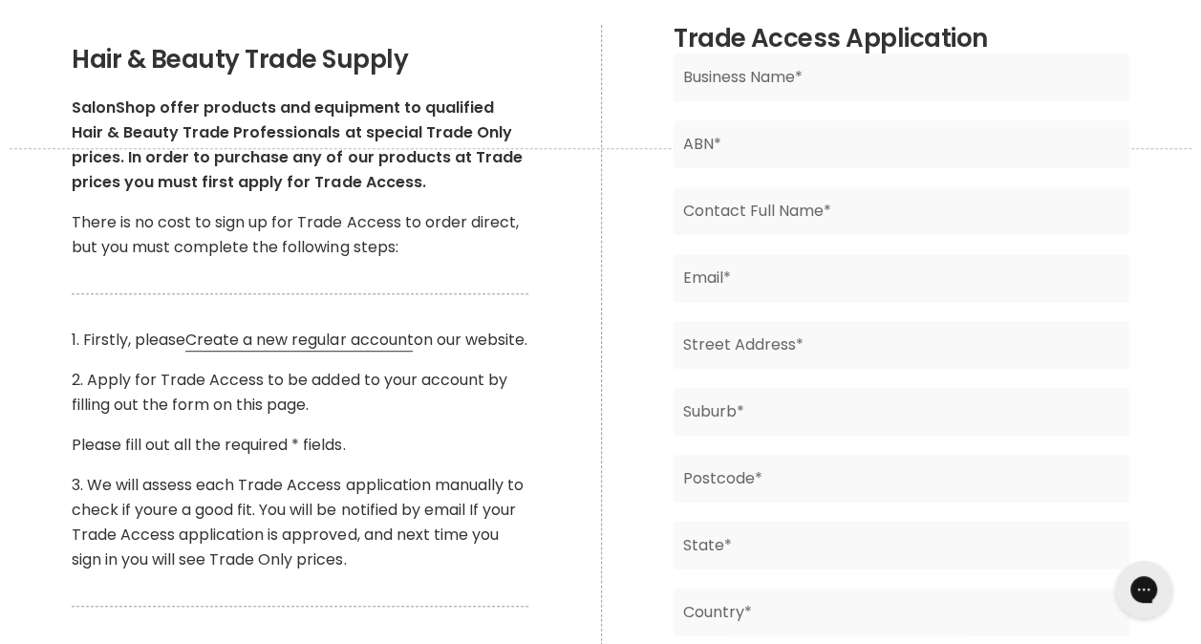
scroll to position [382, 0]
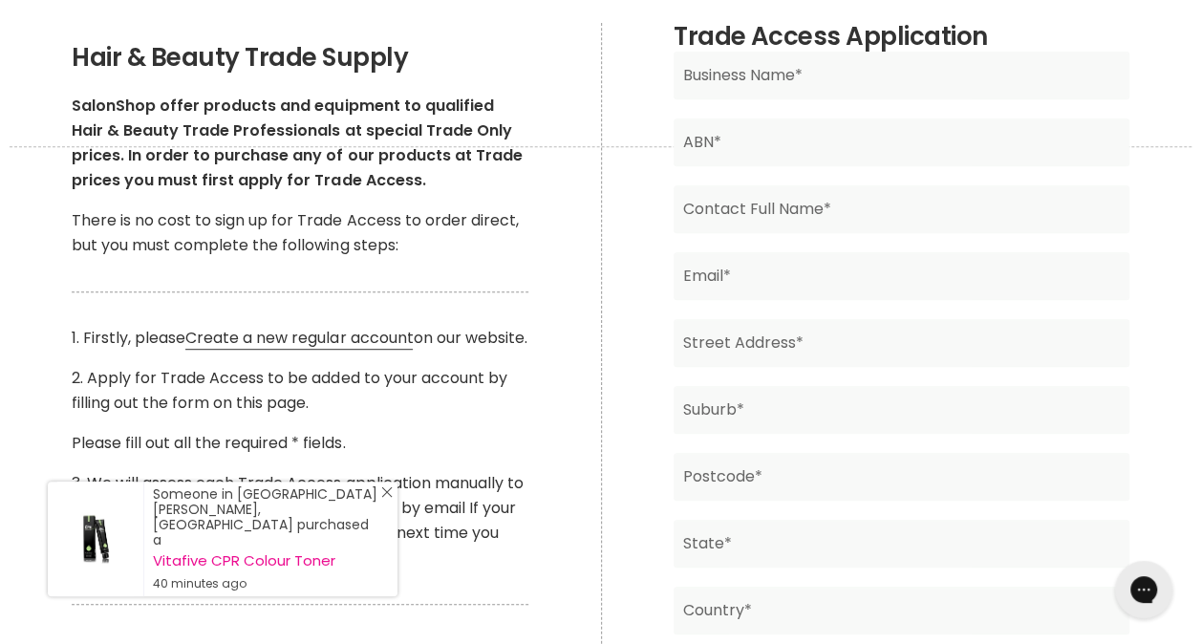
click at [384, 498] on icon "Close Icon" at bounding box center [386, 491] width 11 height 11
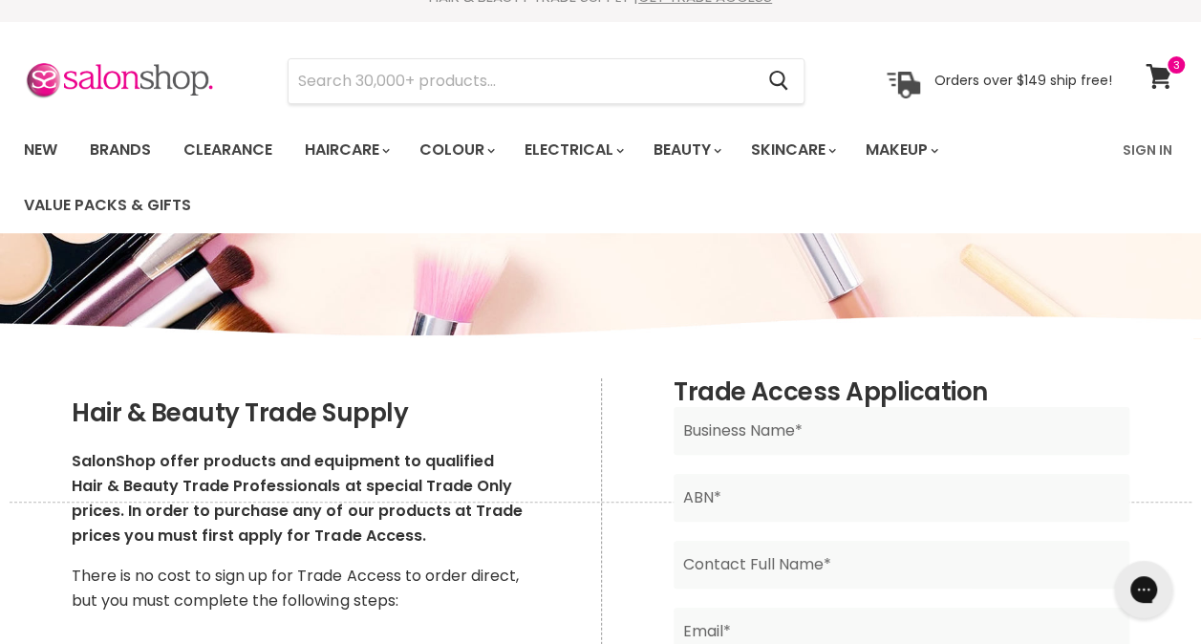
scroll to position [0, 0]
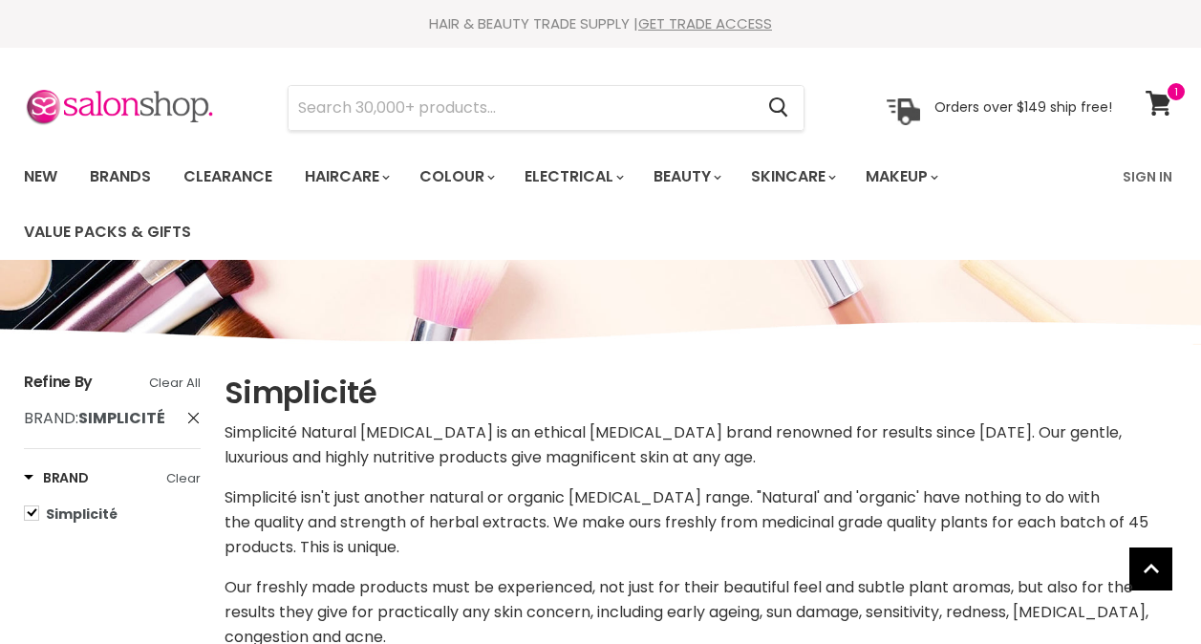
select select "price-ascending"
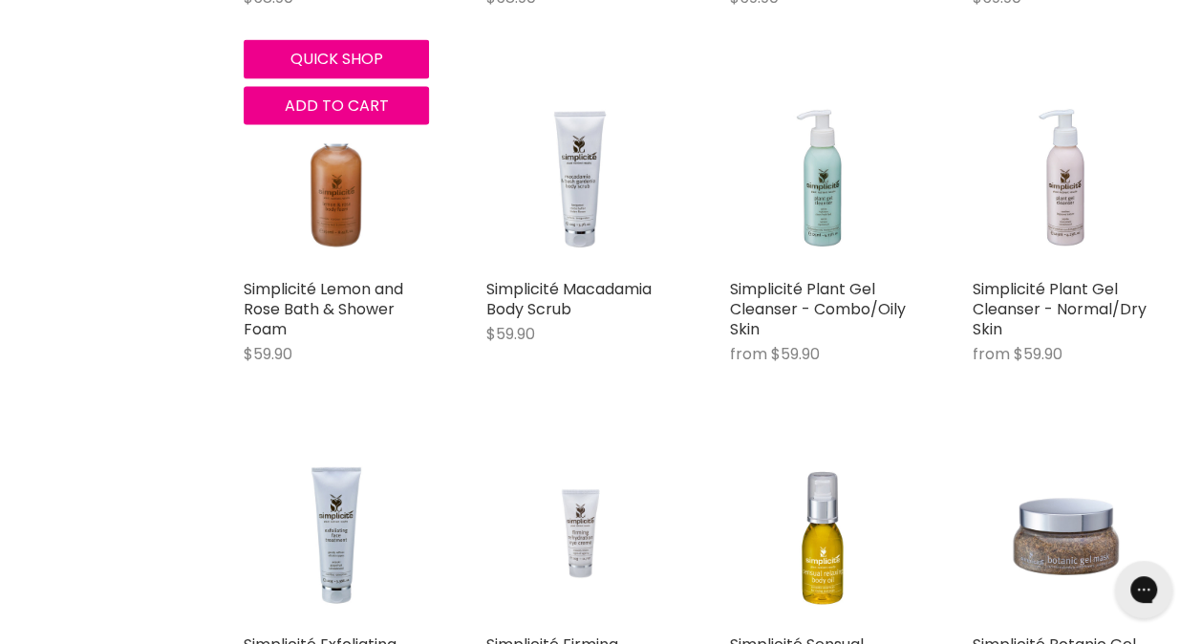
scroll to position [2102, 0]
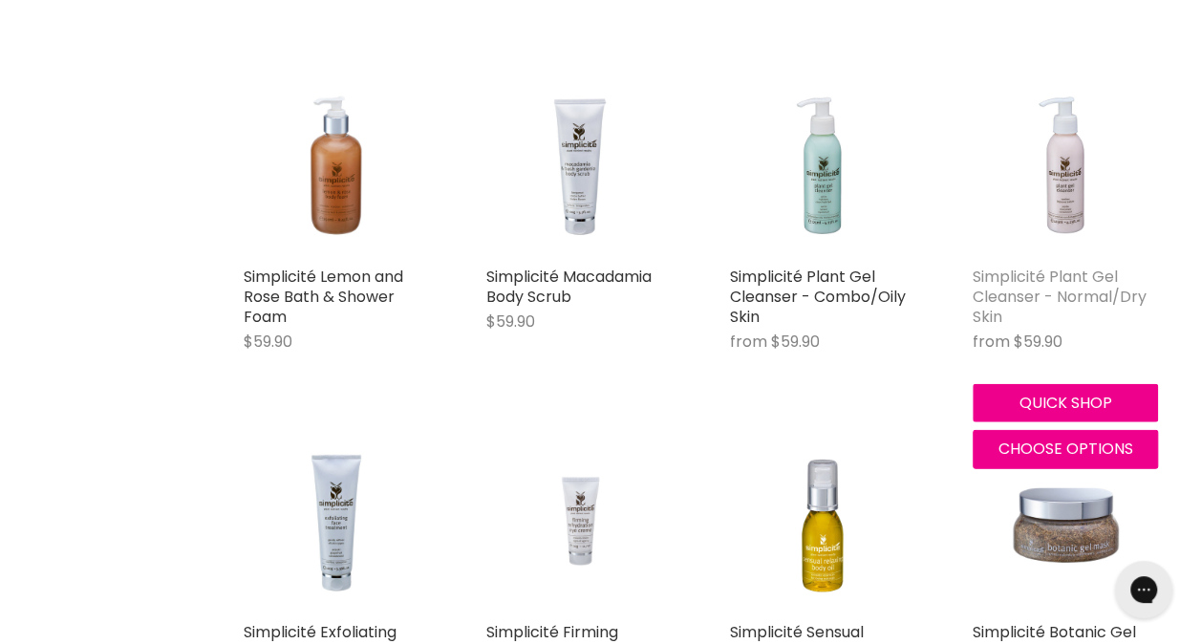
click at [1082, 289] on link "Simplicité Plant Gel Cleanser - Normal/Dry Skin" at bounding box center [1060, 297] width 174 height 62
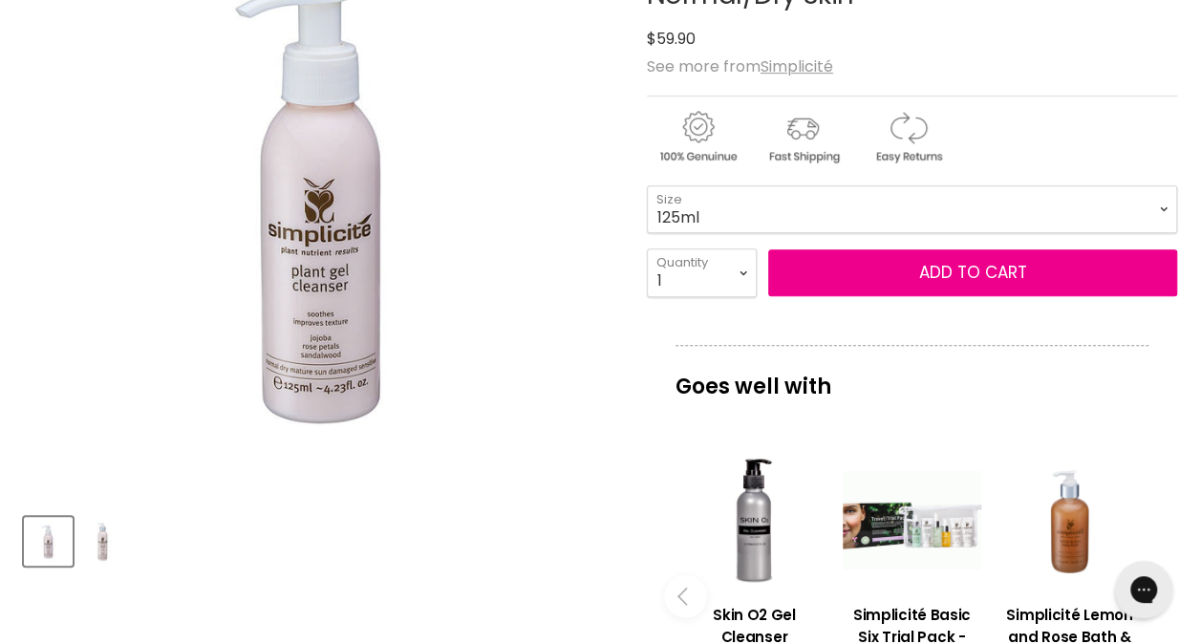
scroll to position [860, 0]
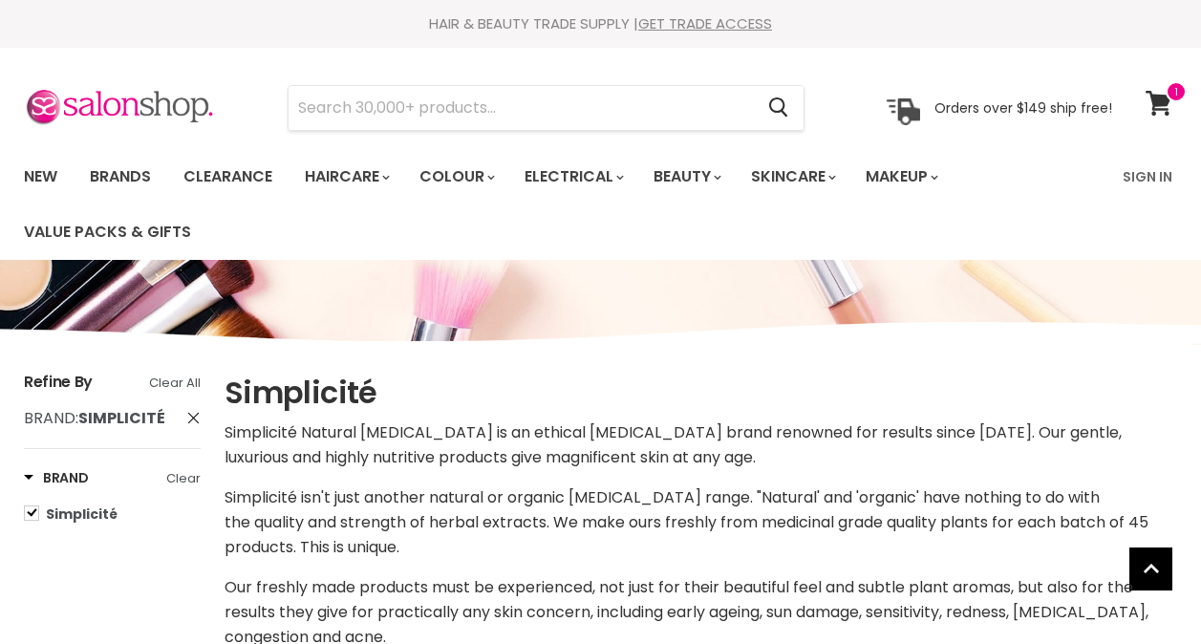
select select "price-ascending"
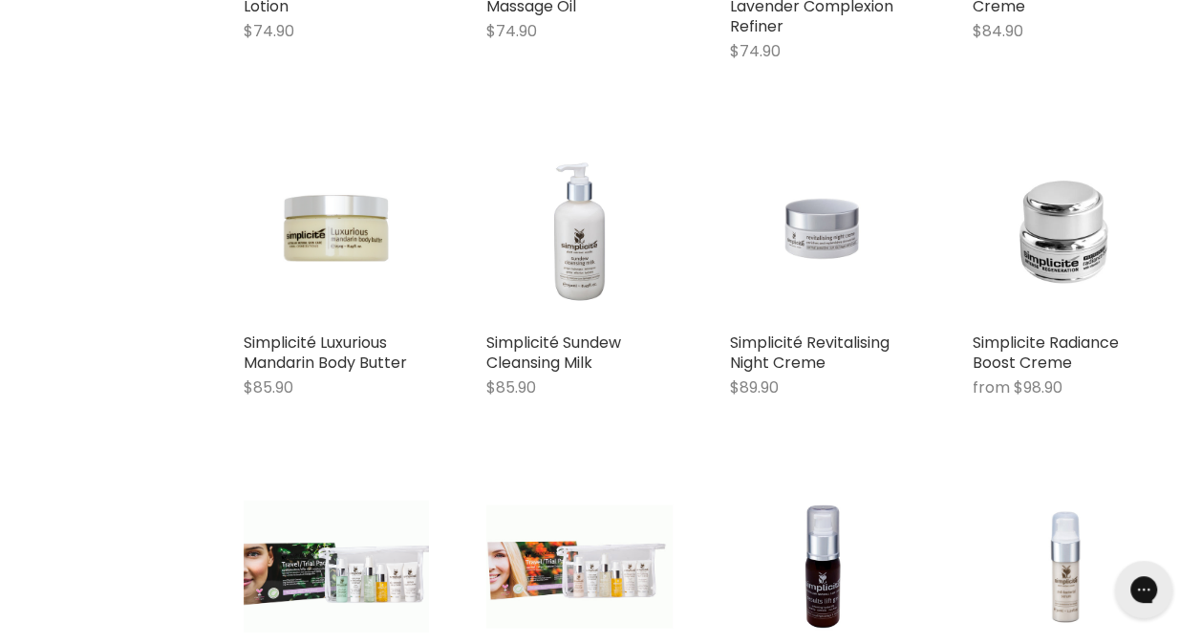
scroll to position [3817, 0]
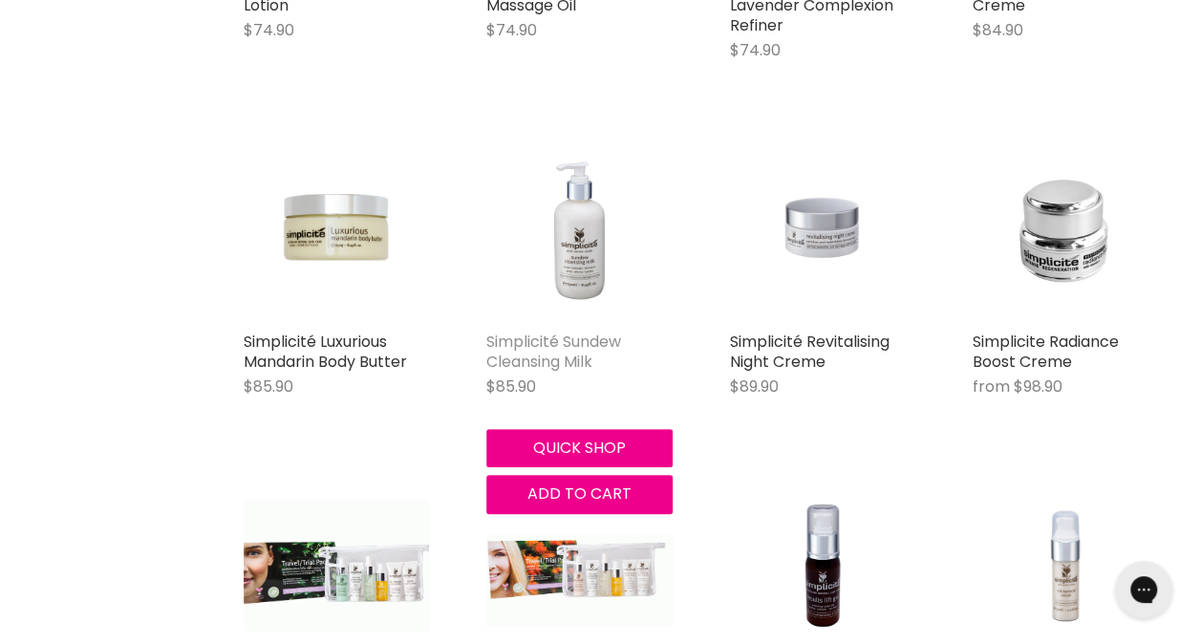
click at [524, 341] on link "Simplicité Sundew Cleansing Milk" at bounding box center [553, 352] width 135 height 42
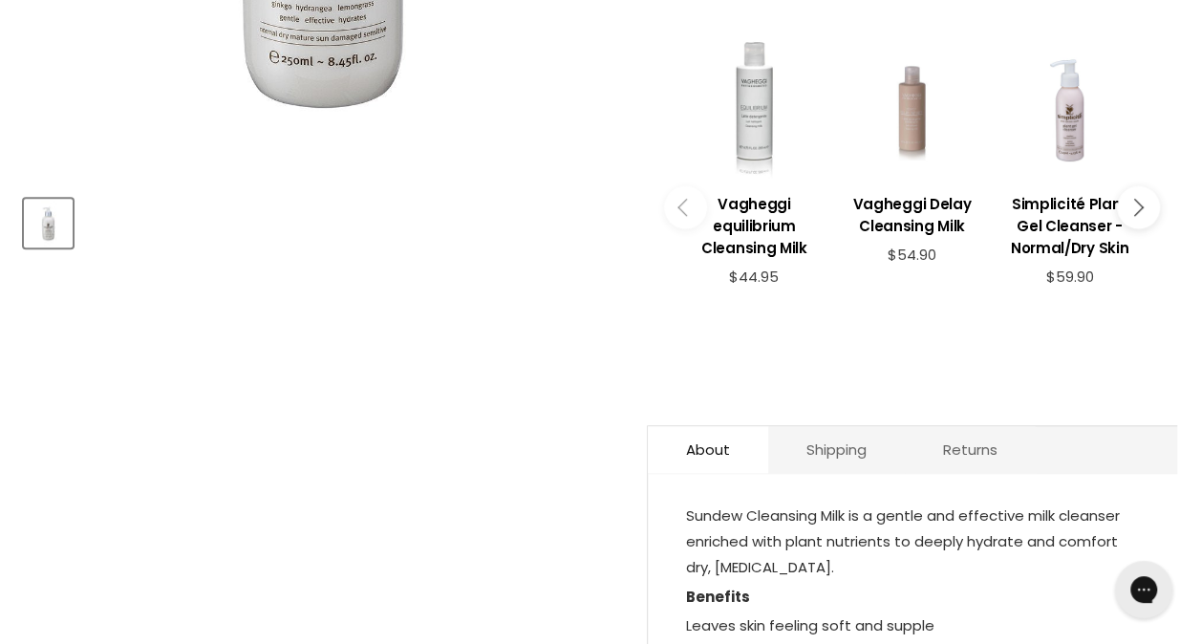
scroll to position [956, 0]
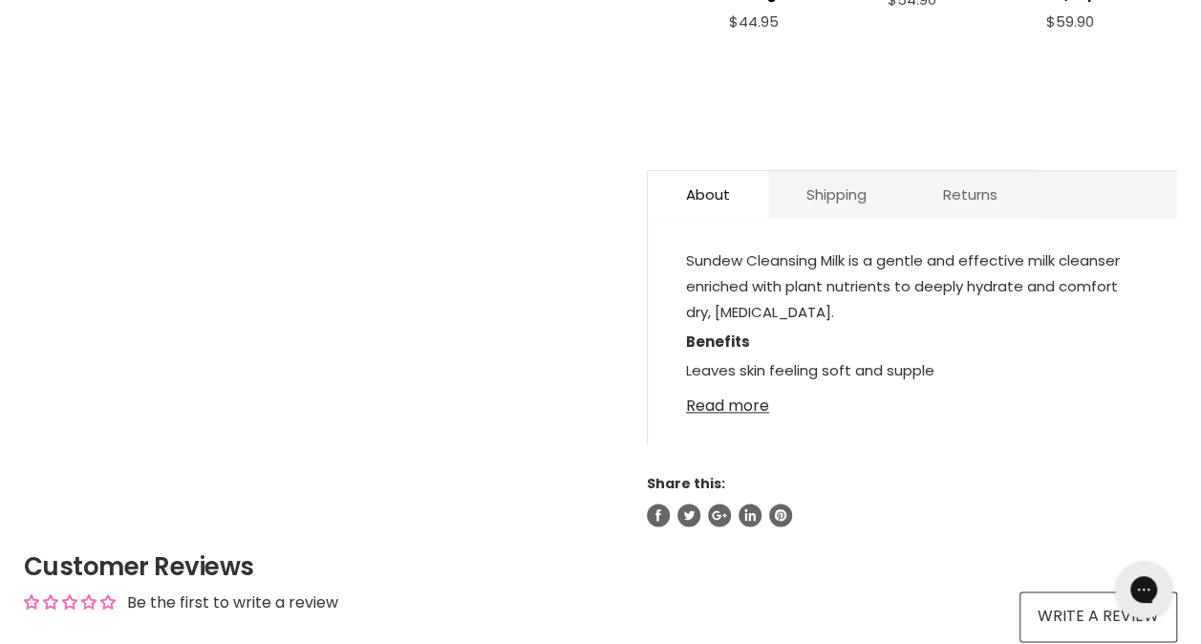
click at [692, 400] on link "Read more" at bounding box center [912, 400] width 453 height 29
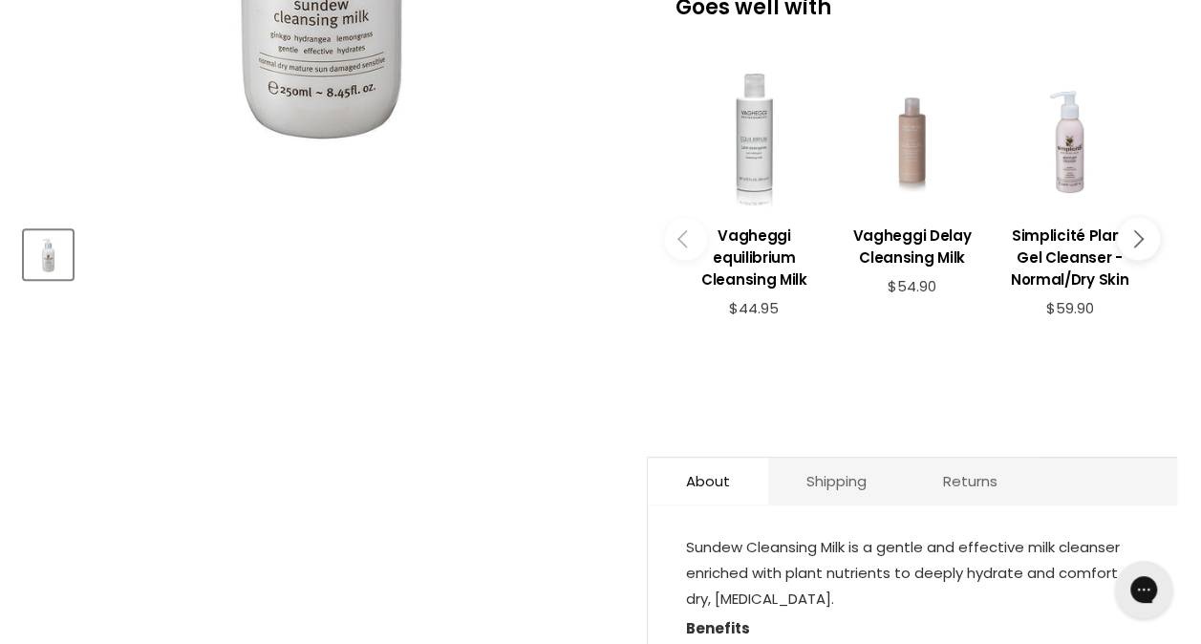
scroll to position [191, 0]
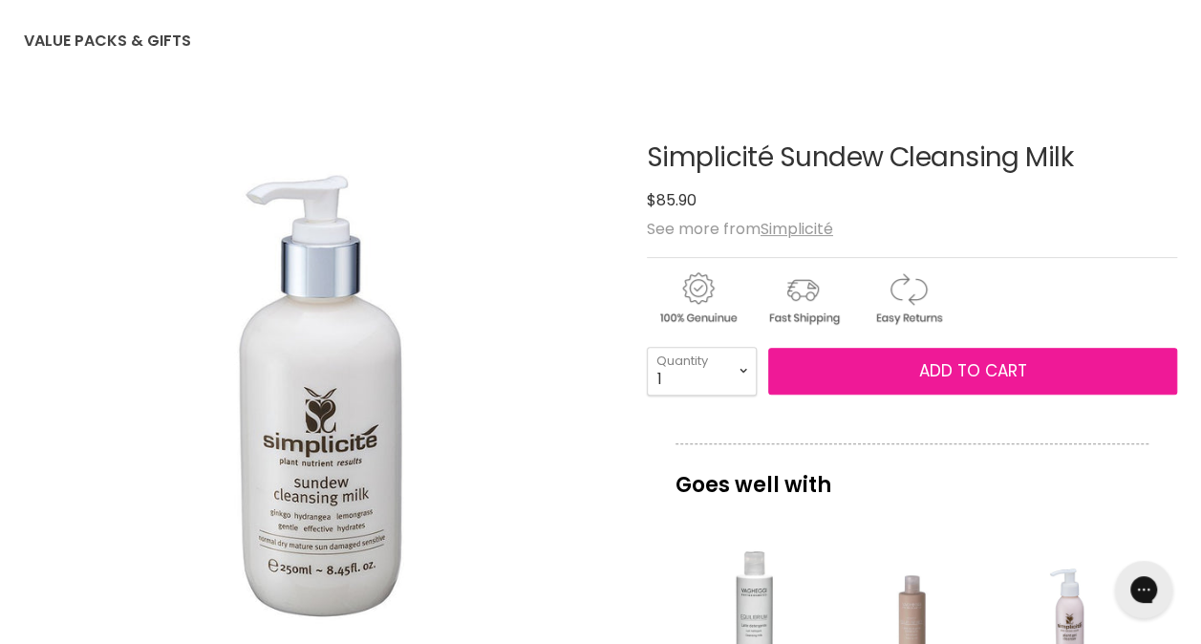
click at [967, 367] on span "Add to cart" at bounding box center [972, 370] width 108 height 23
click at [940, 364] on span "Add to cart" at bounding box center [972, 370] width 108 height 23
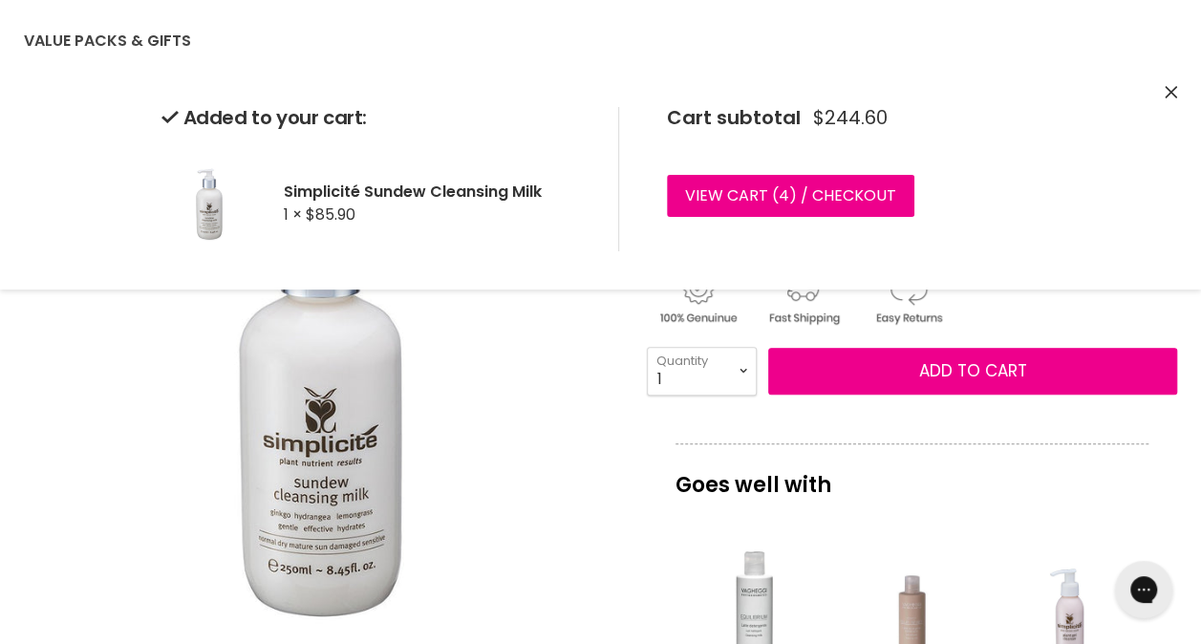
click at [1170, 92] on icon "Close" at bounding box center [1171, 92] width 12 height 12
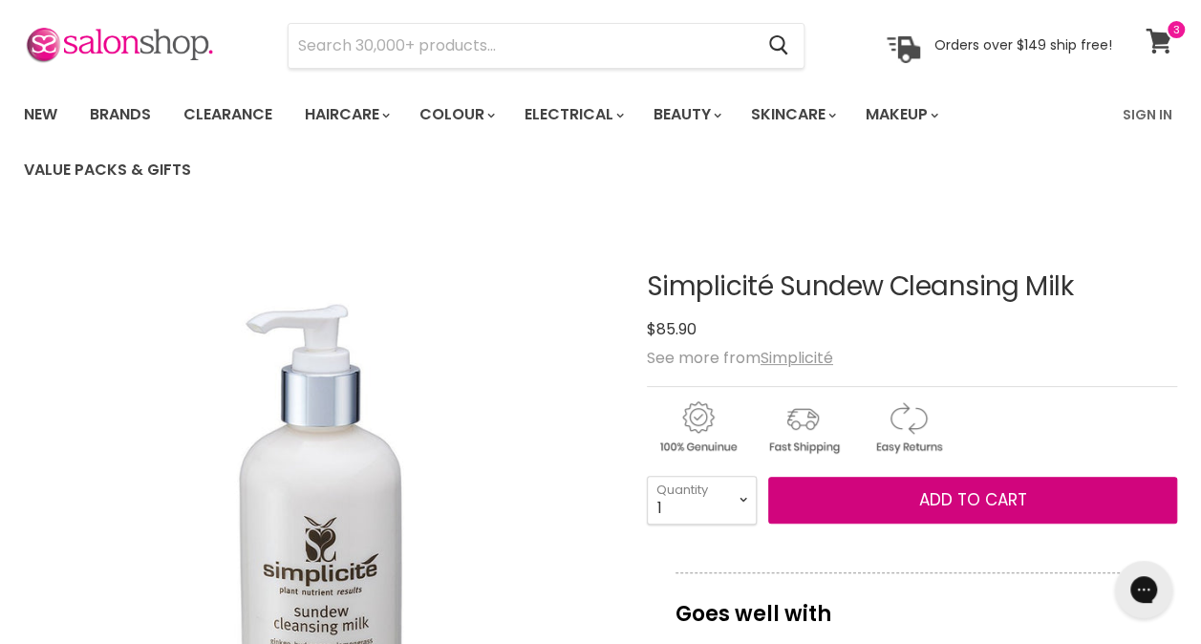
scroll to position [0, 0]
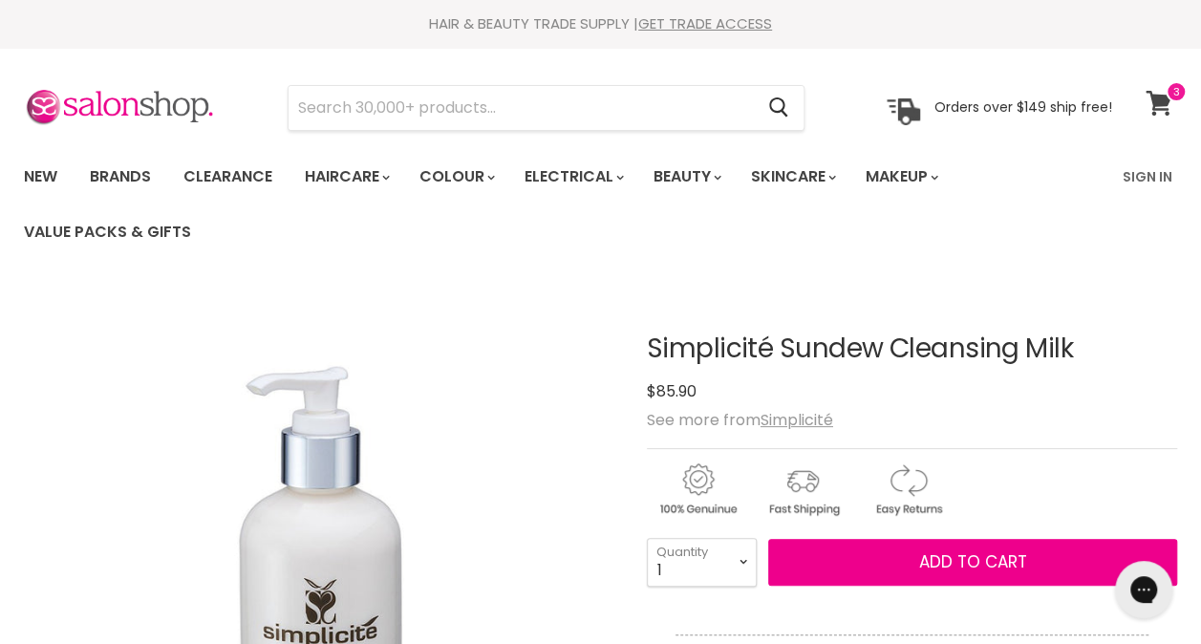
click at [1166, 99] on span at bounding box center [1176, 91] width 21 height 21
